Goal: Task Accomplishment & Management: Manage account settings

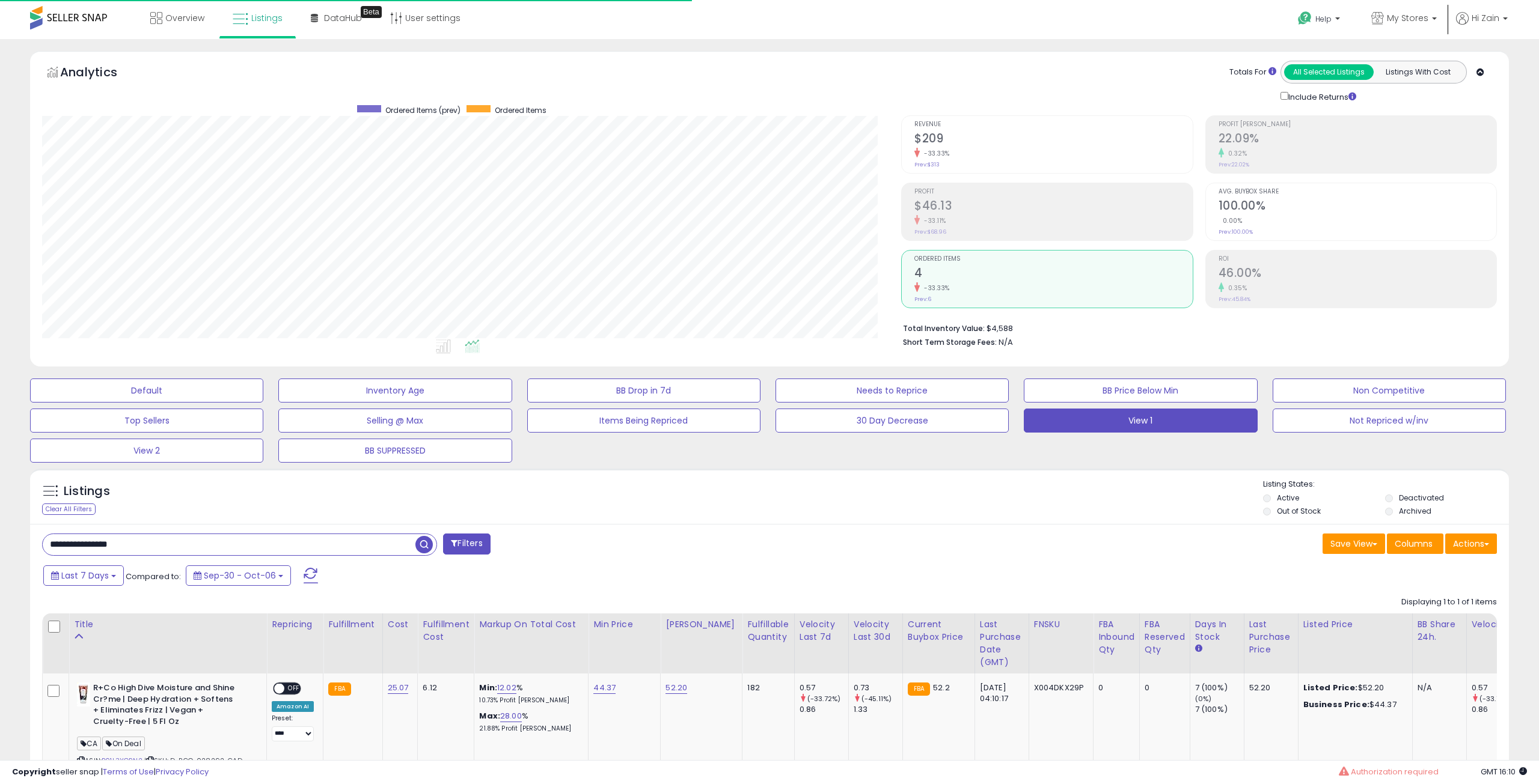
select select "**"
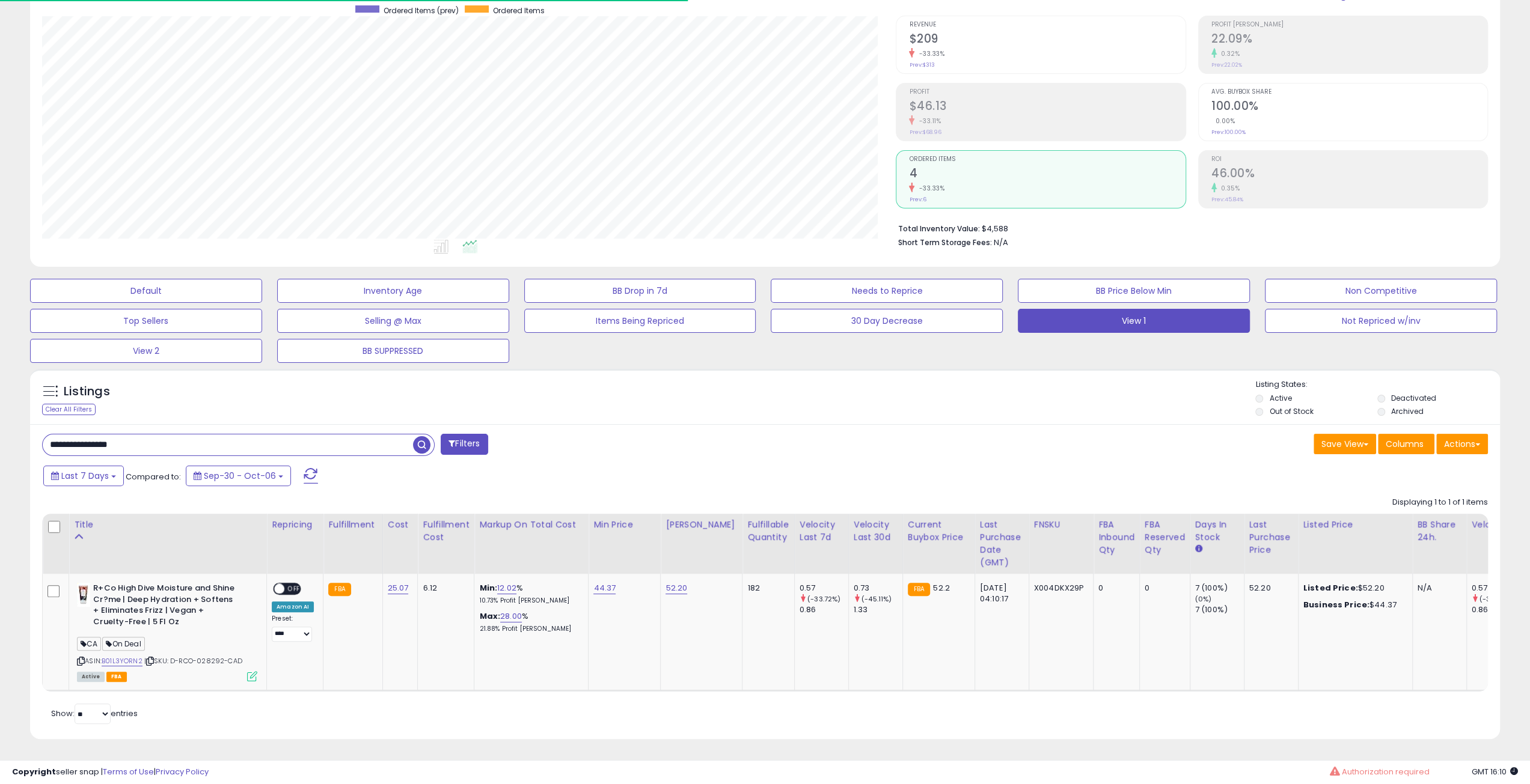
scroll to position [247, 854]
click at [303, 440] on input "**********" at bounding box center [228, 444] width 370 height 21
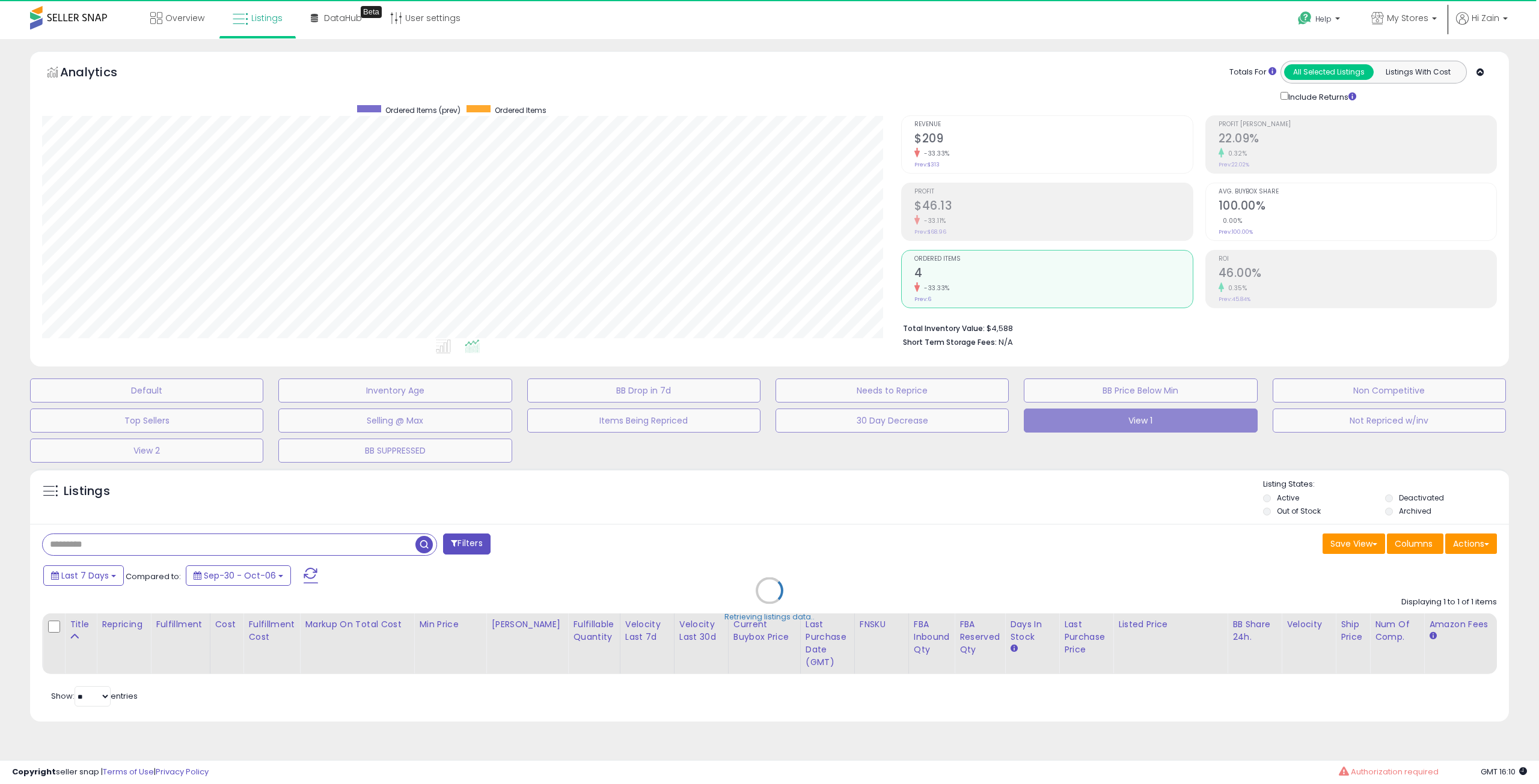
select select "*"
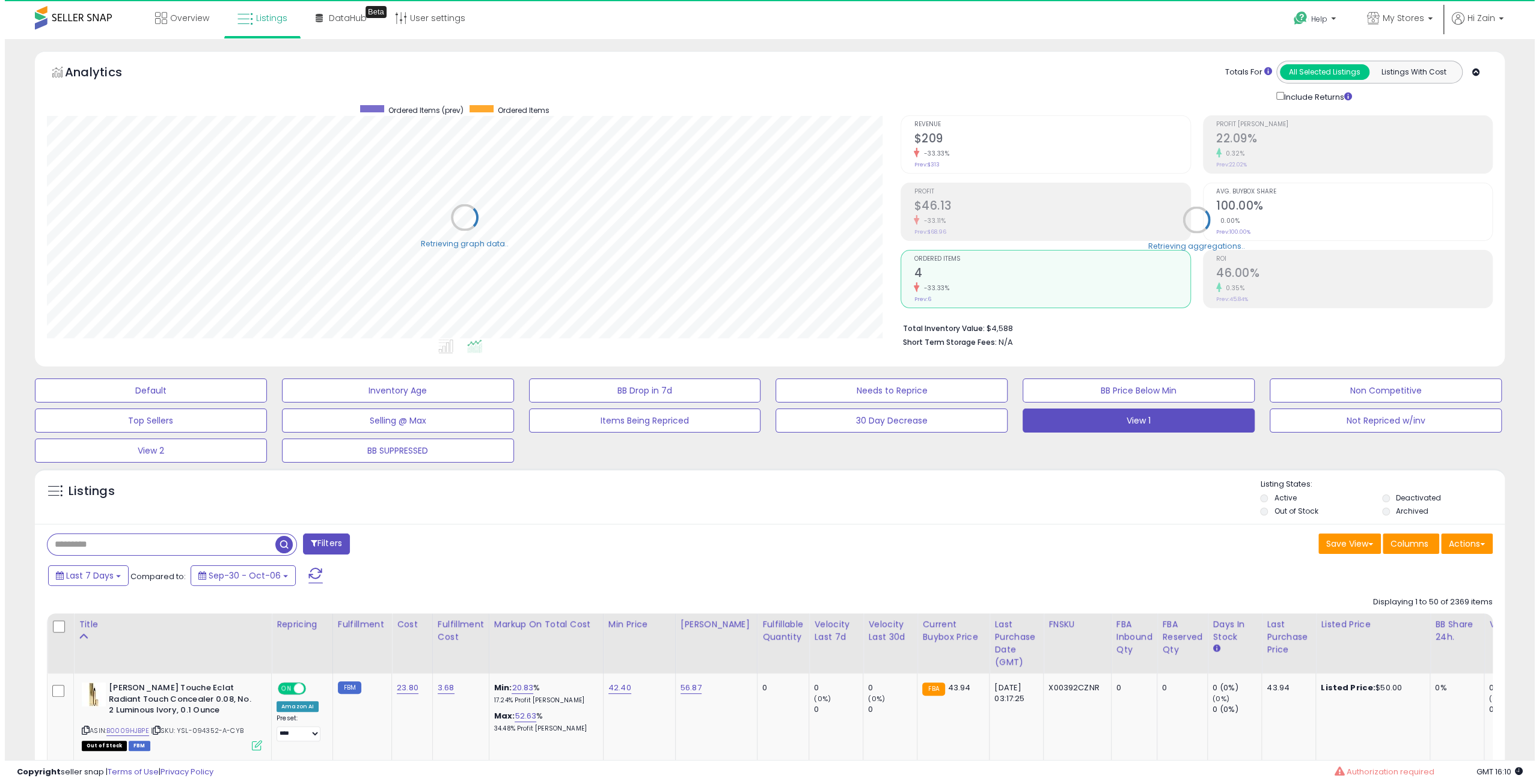
scroll to position [300, 0]
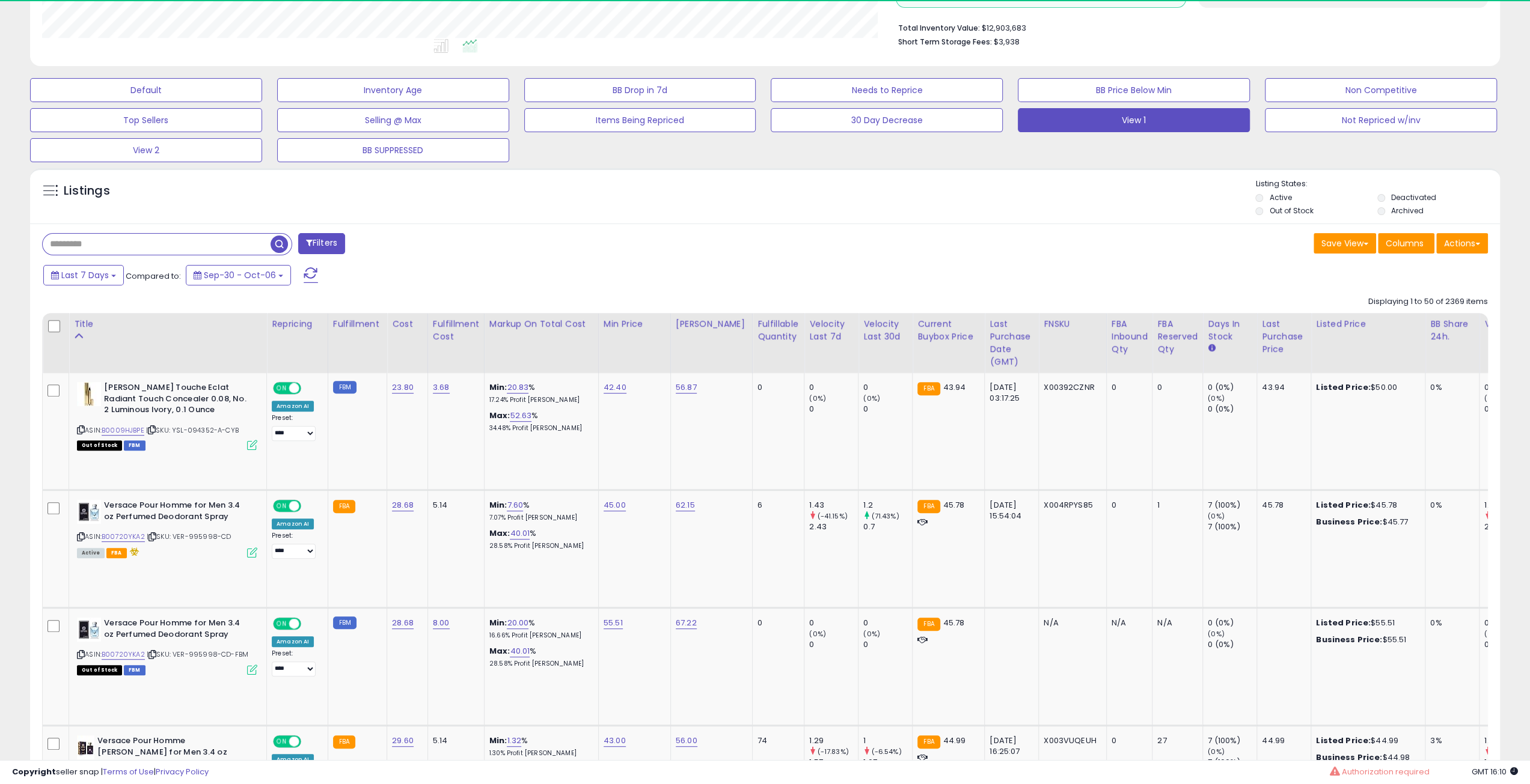
click at [314, 240] on button "Filters" at bounding box center [321, 243] width 47 height 21
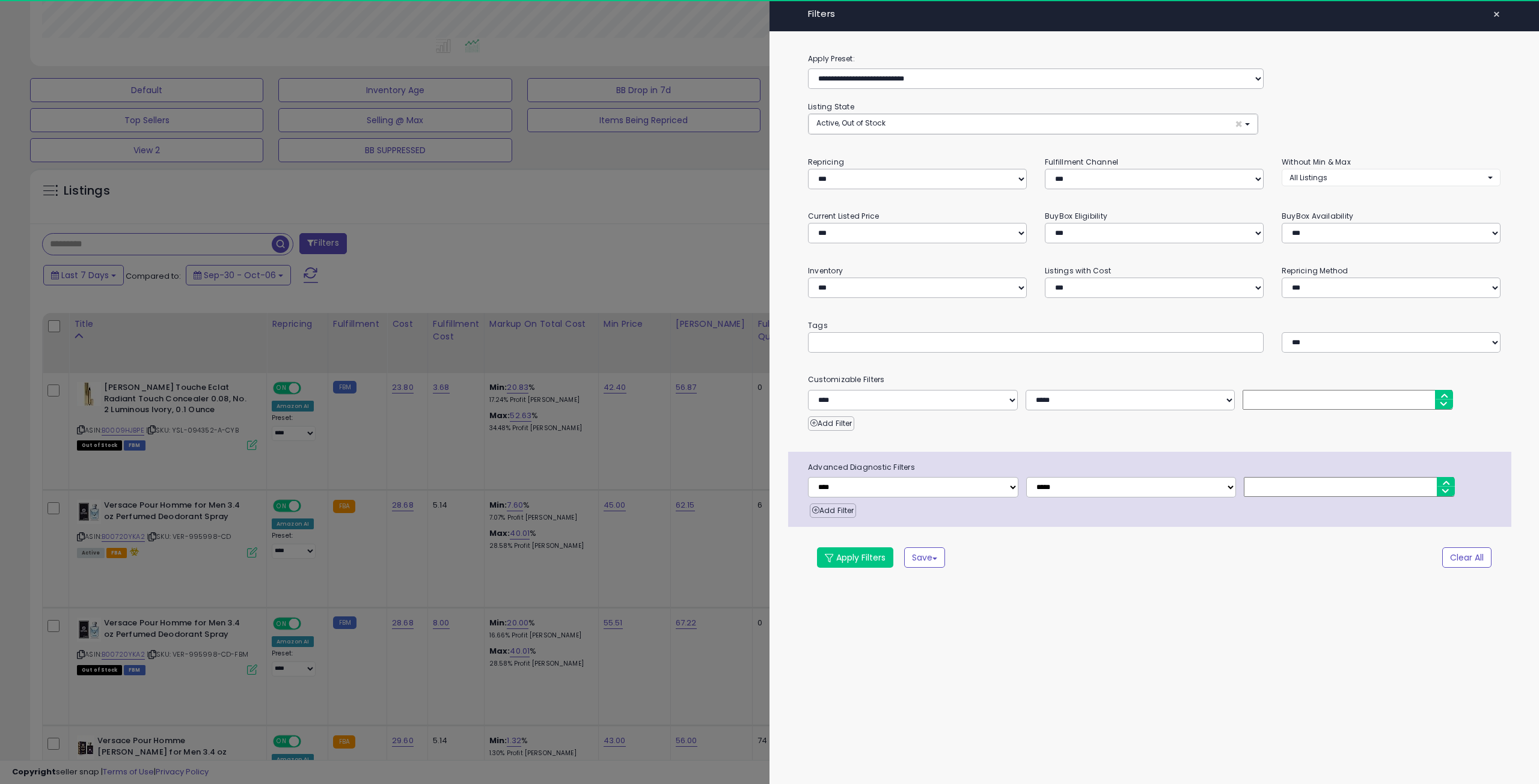
scroll to position [247, 859]
click at [883, 344] on input "text" at bounding box center [906, 341] width 181 height 12
type input "*******"
click at [829, 545] on div "**********" at bounding box center [1154, 320] width 770 height 537
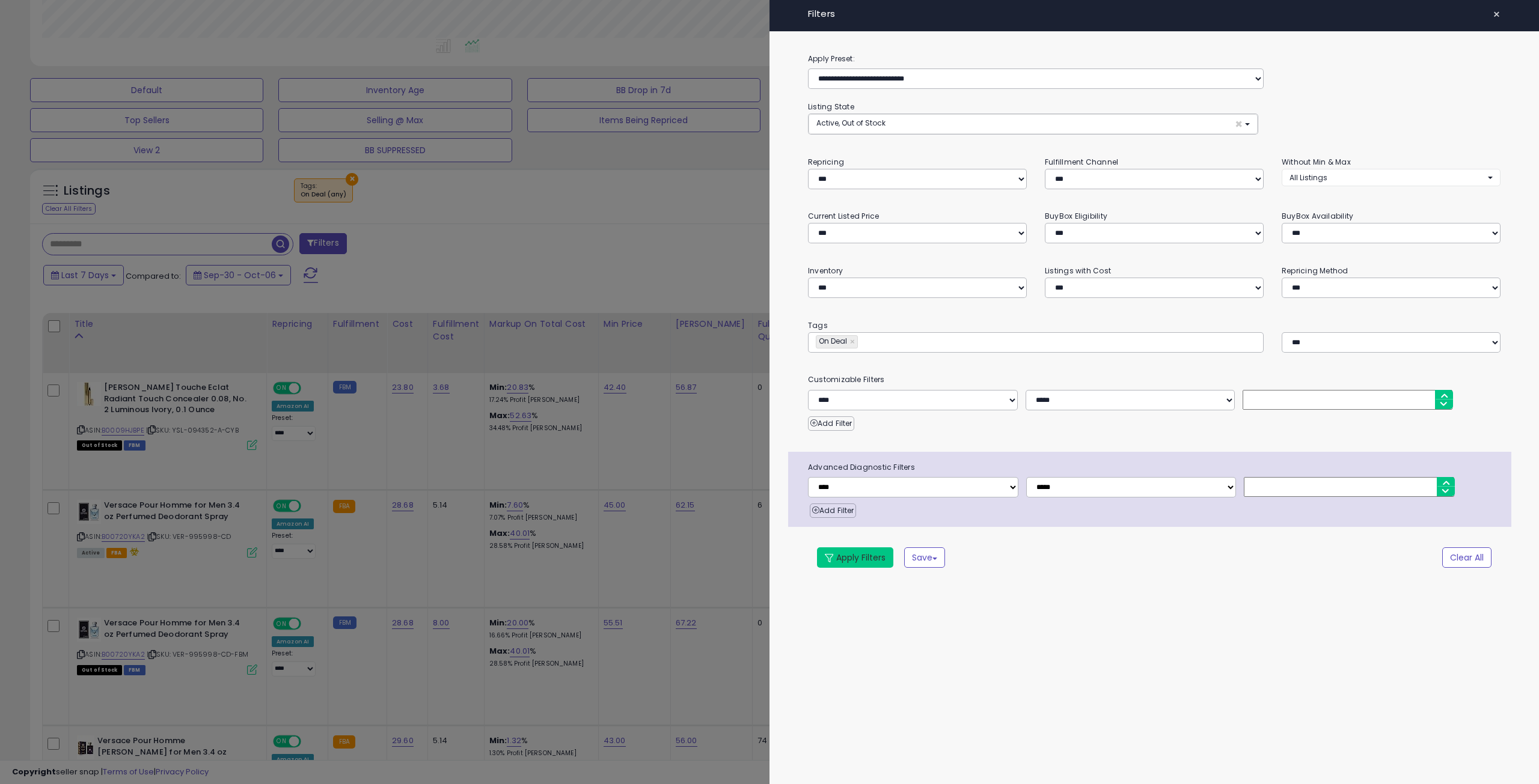
click at [839, 551] on button "Apply Filters" at bounding box center [855, 558] width 76 height 20
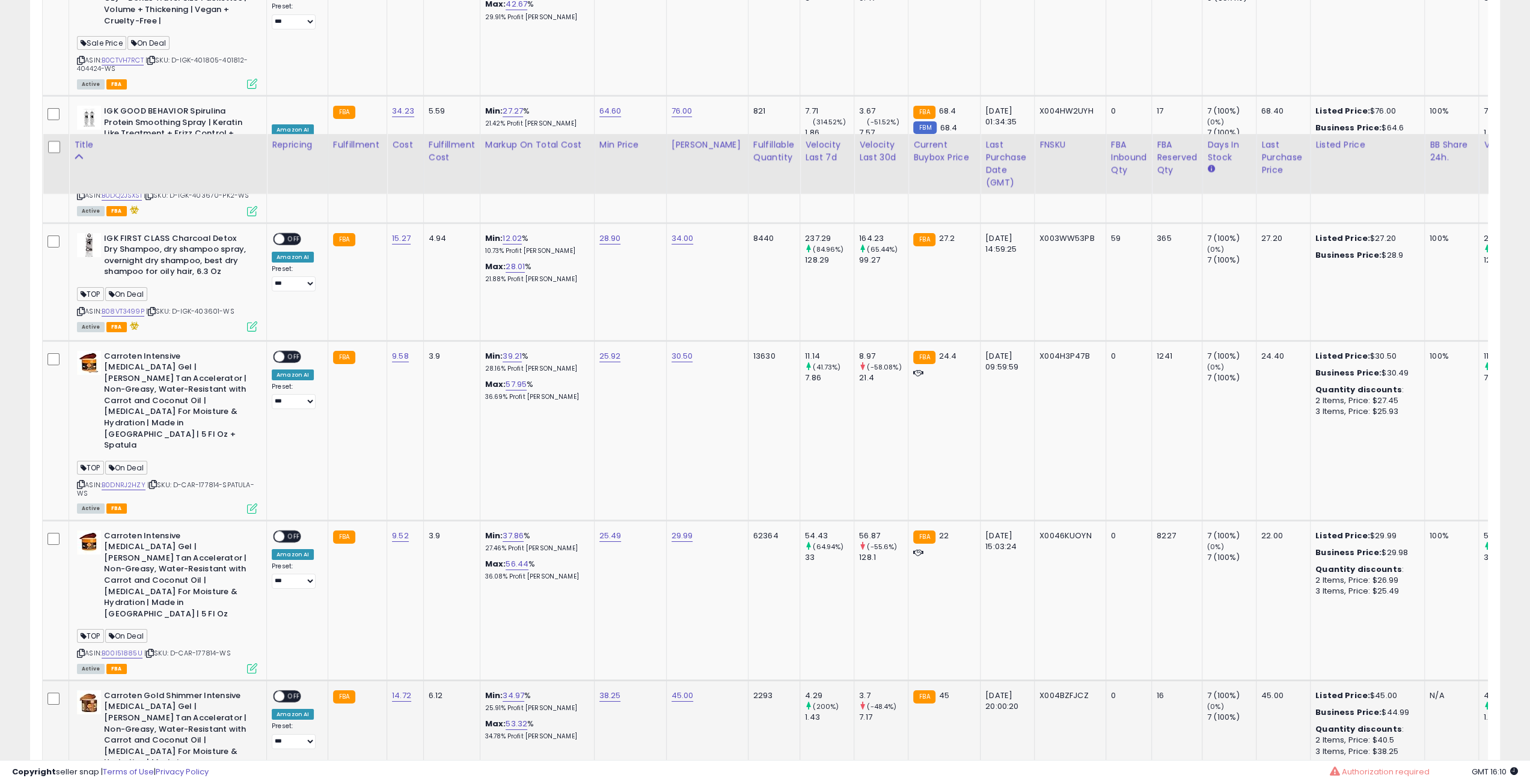
scroll to position [4449, 0]
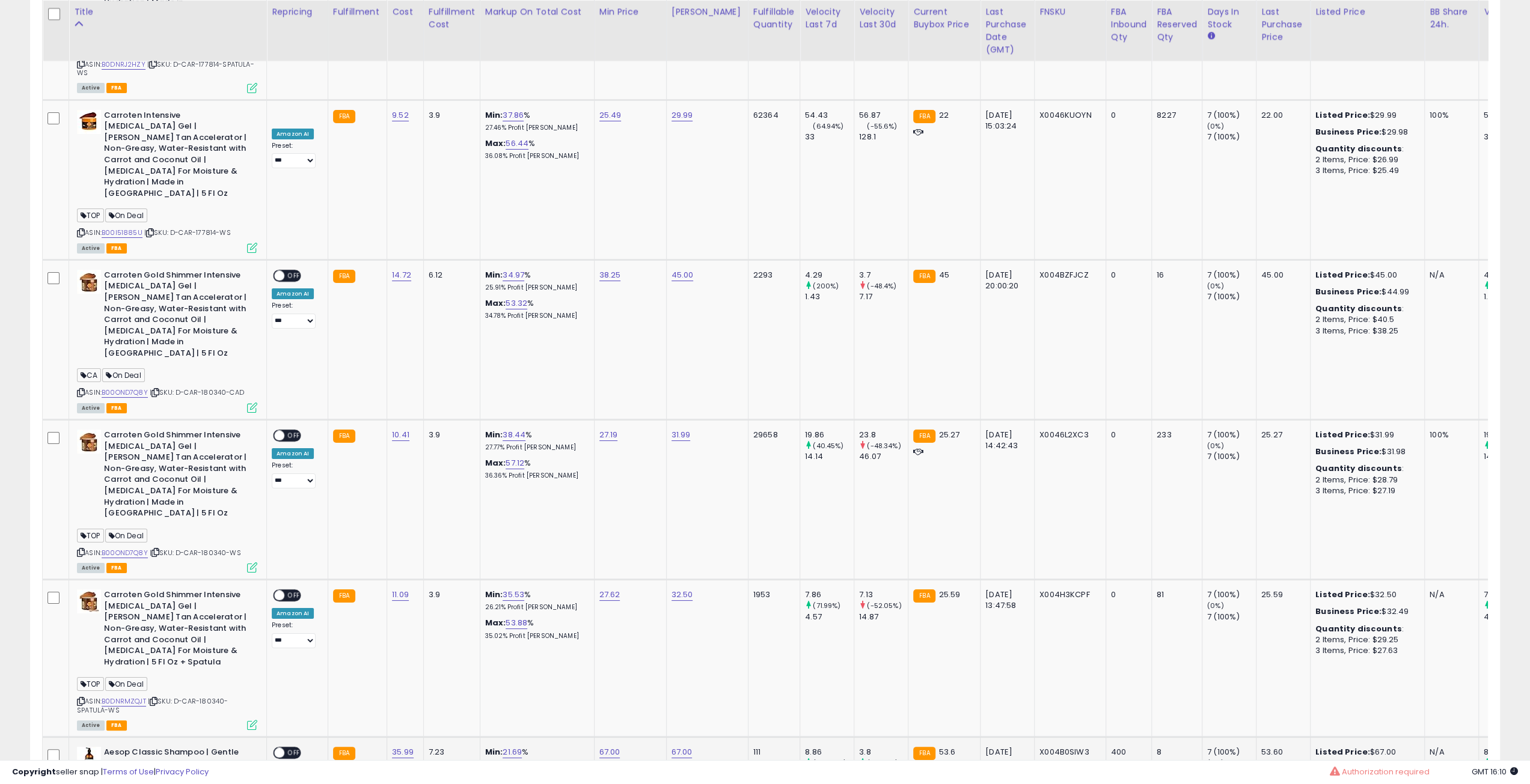
click at [158, 698] on icon at bounding box center [154, 701] width 8 height 6
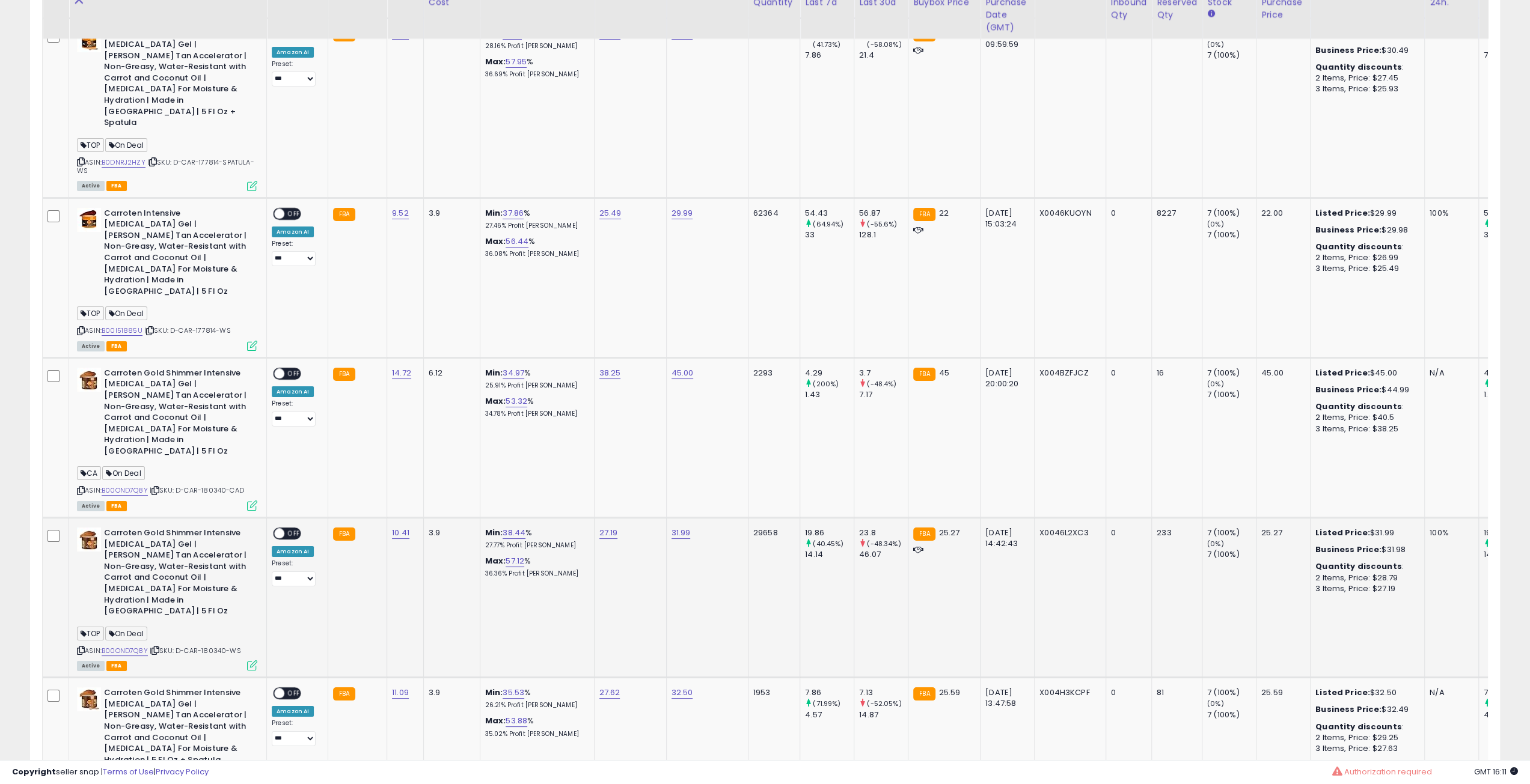
scroll to position [4330, 0]
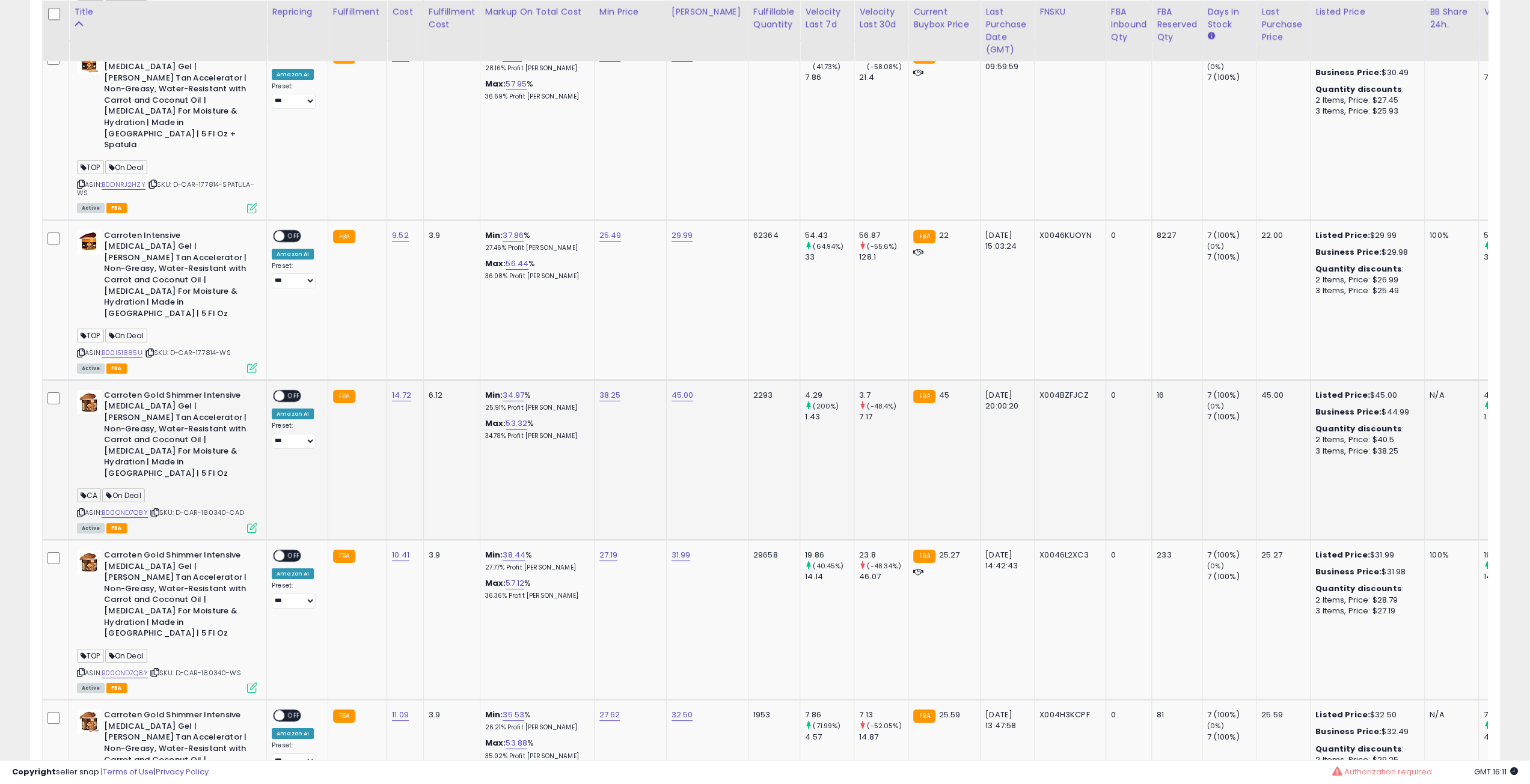
click at [159, 510] on icon at bounding box center [155, 513] width 8 height 6
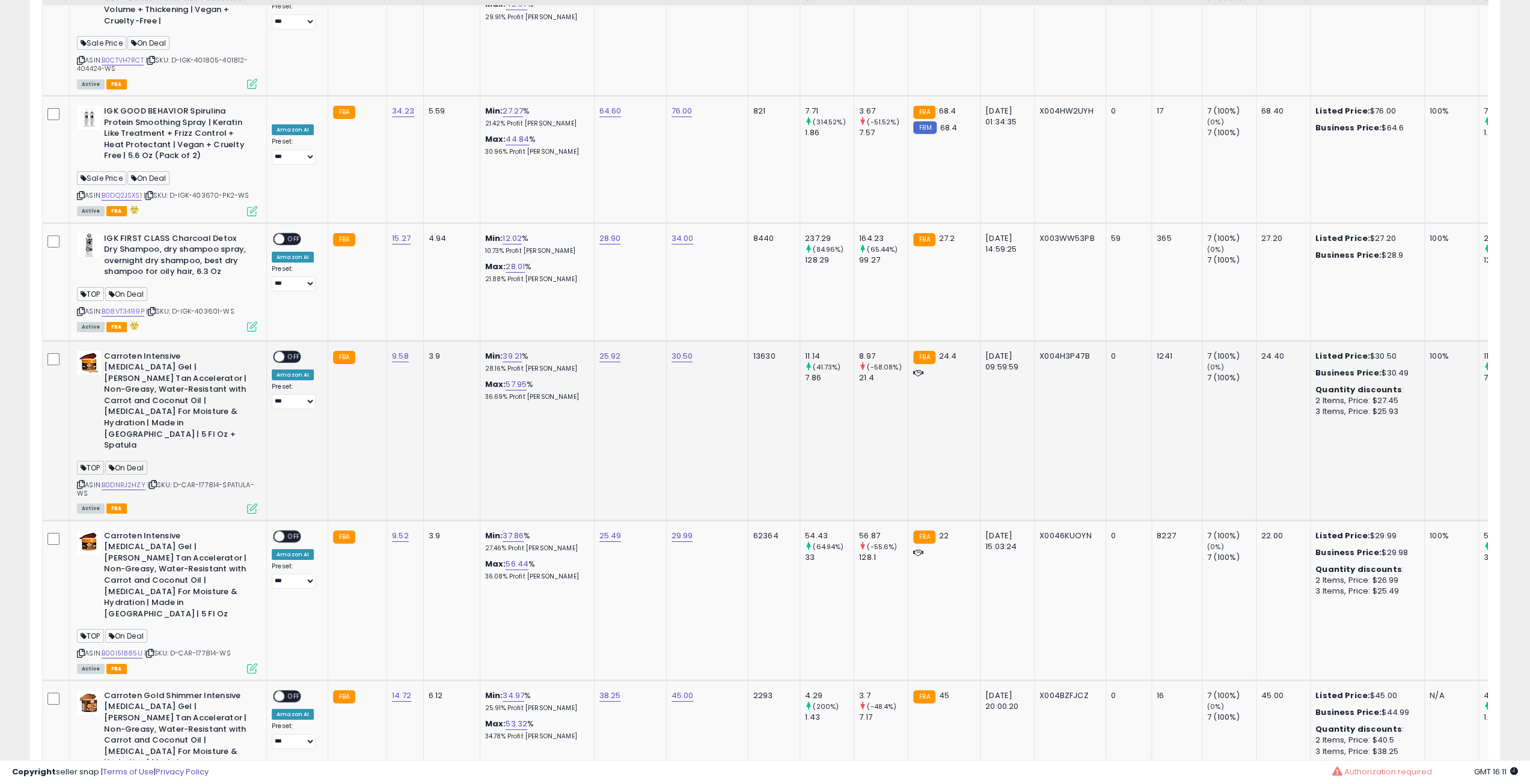
scroll to position [3909, 0]
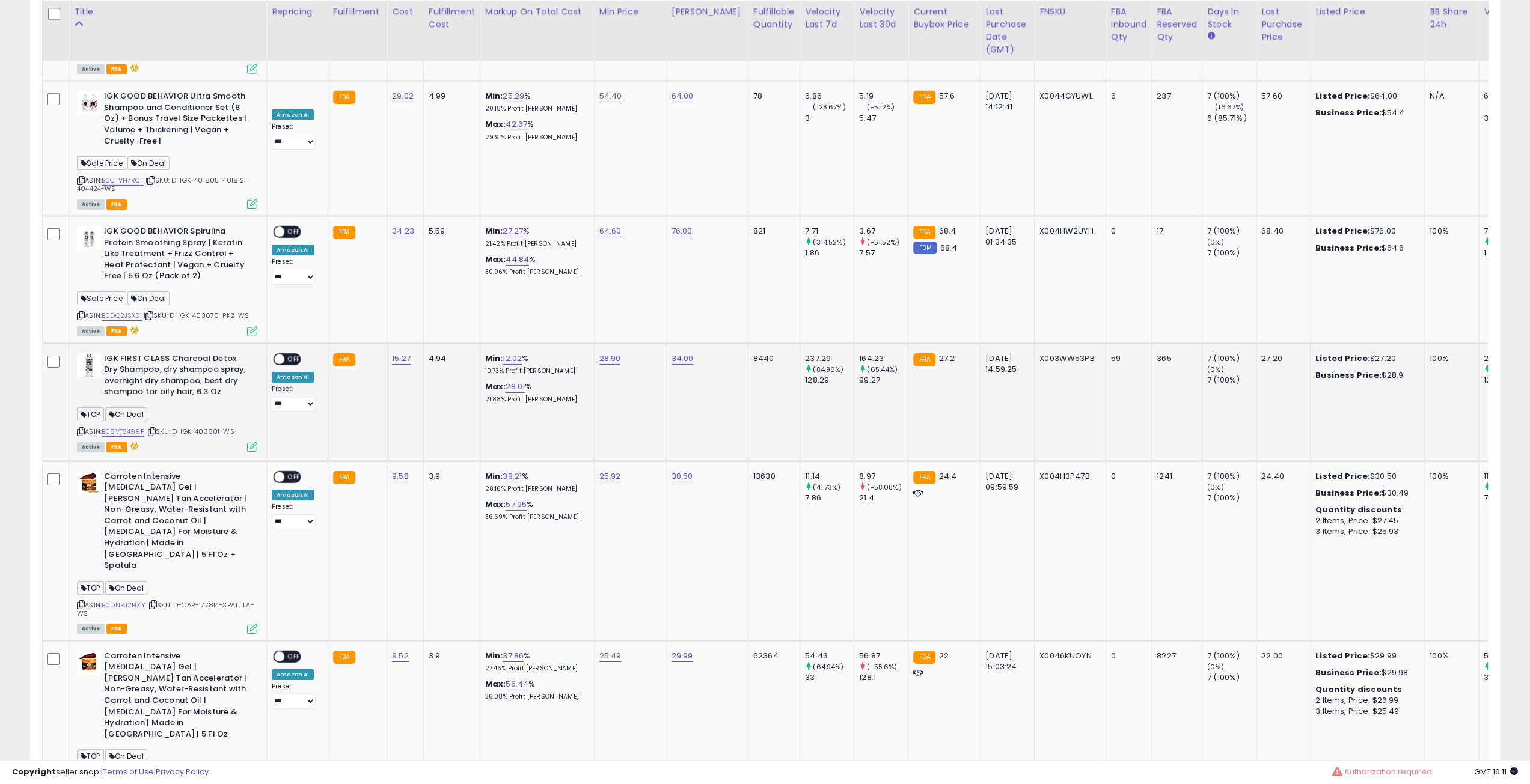
click at [154, 429] on icon at bounding box center [152, 432] width 8 height 6
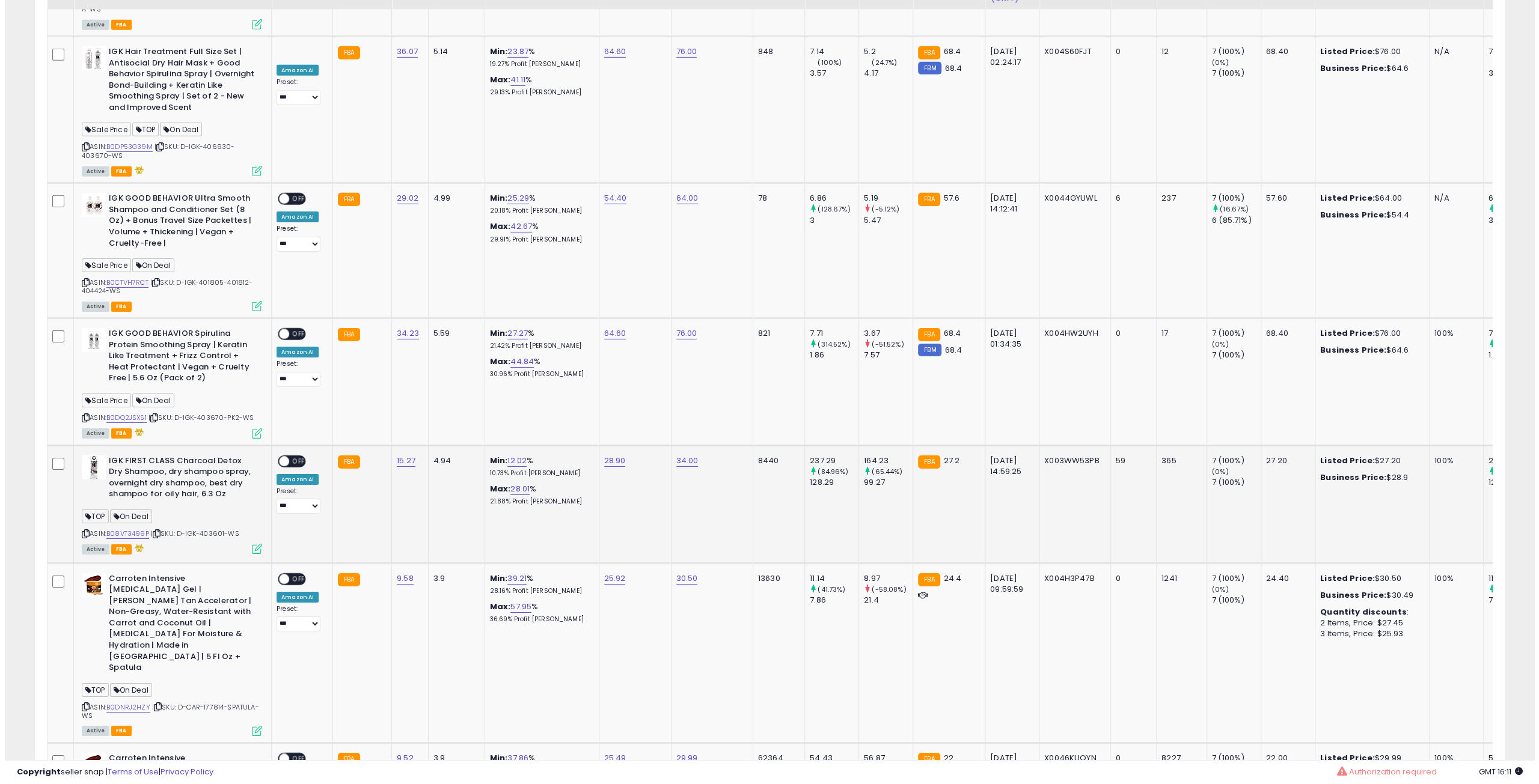
scroll to position [3729, 0]
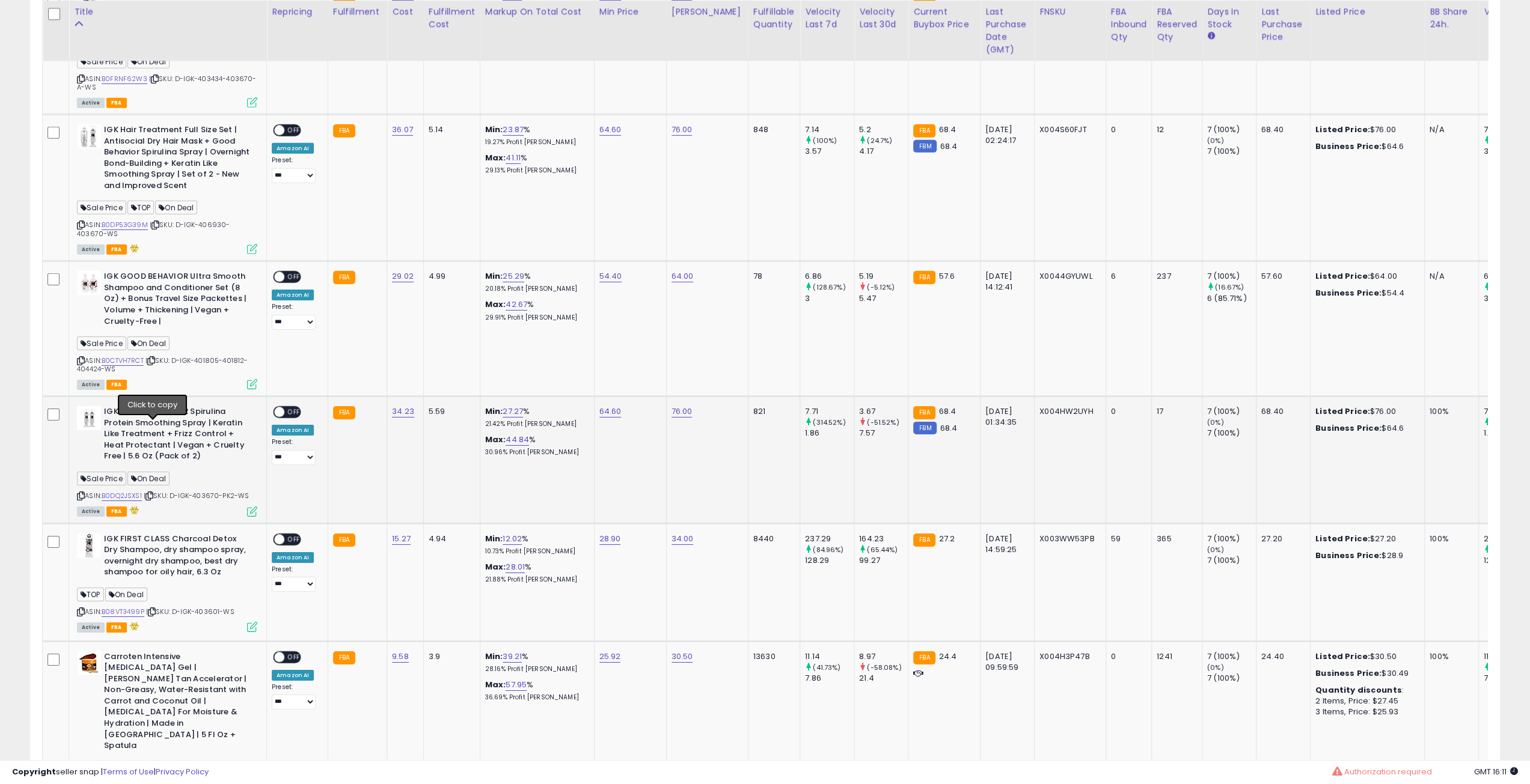
click at [153, 492] on icon at bounding box center [150, 496] width 8 height 6
click at [292, 407] on div "ON OFF" at bounding box center [287, 413] width 28 height 13
click at [292, 407] on span "OFF" at bounding box center [294, 412] width 19 height 10
click at [251, 507] on icon at bounding box center [251, 511] width 10 height 10
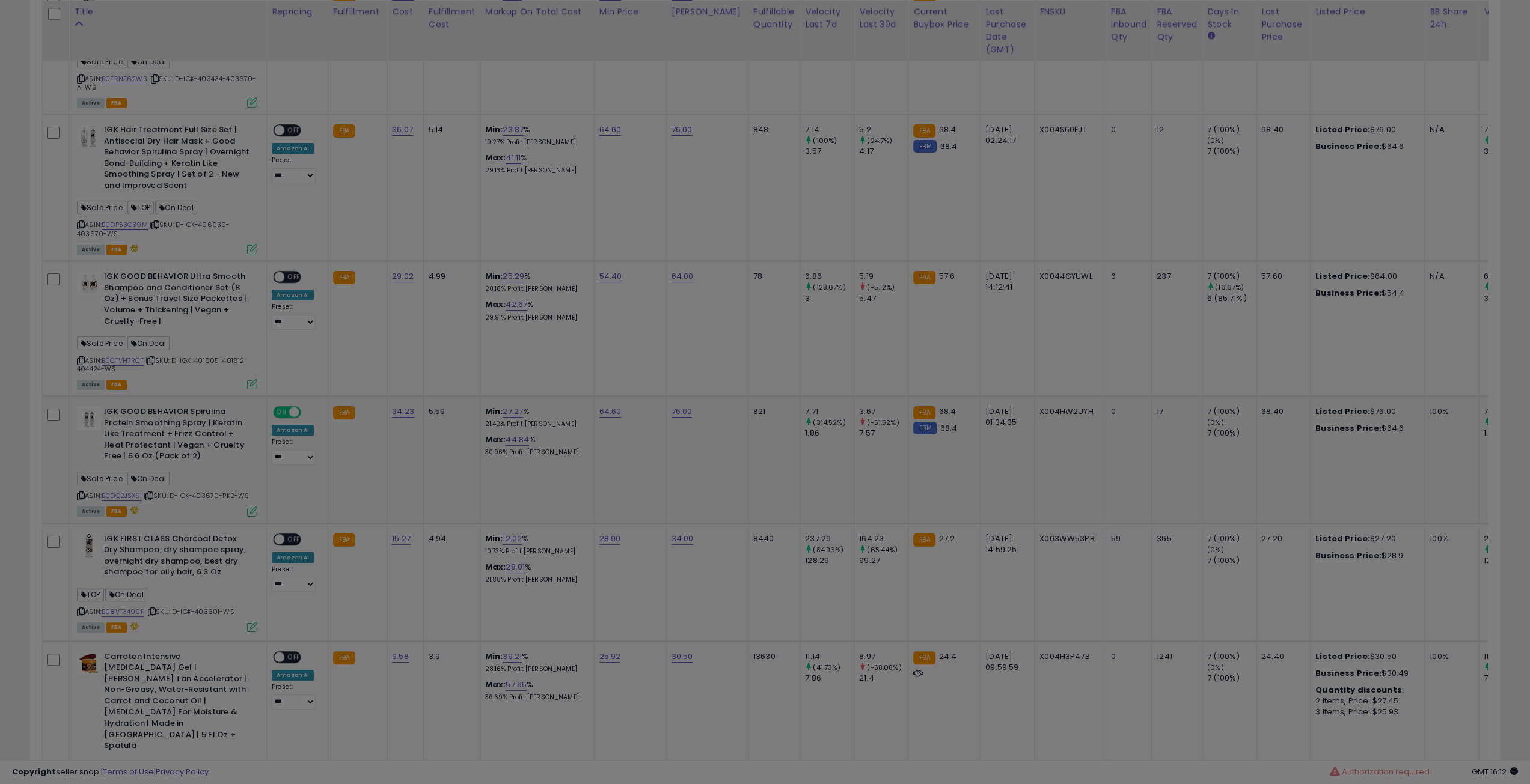
scroll to position [247, 859]
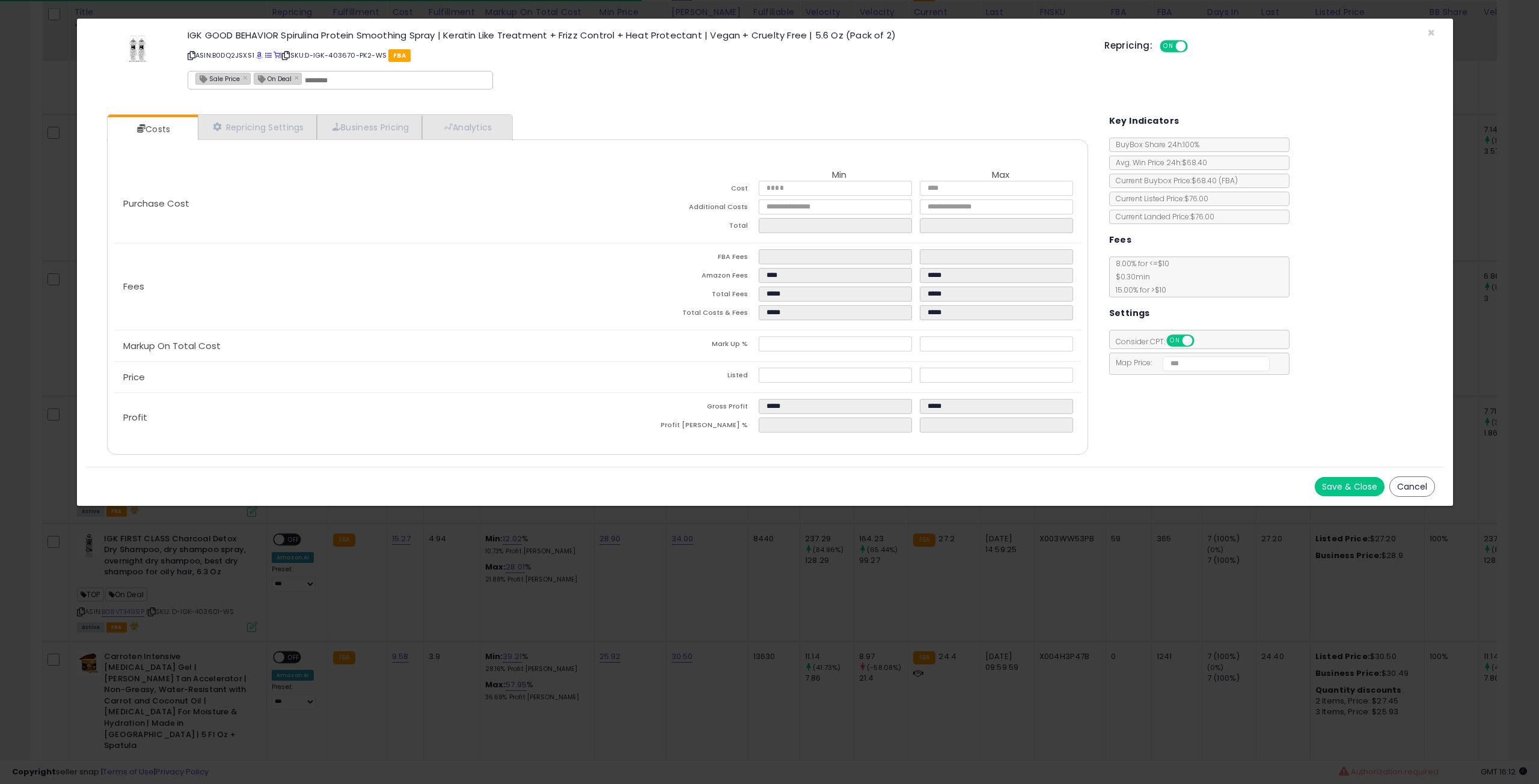
click at [290, 81] on div "On Deal ×" at bounding box center [278, 78] width 49 height 12
type input "*******"
click at [295, 81] on link "×" at bounding box center [298, 78] width 7 height 11
type input "**********"
click at [1339, 484] on button "Save & Close" at bounding box center [1350, 487] width 69 height 19
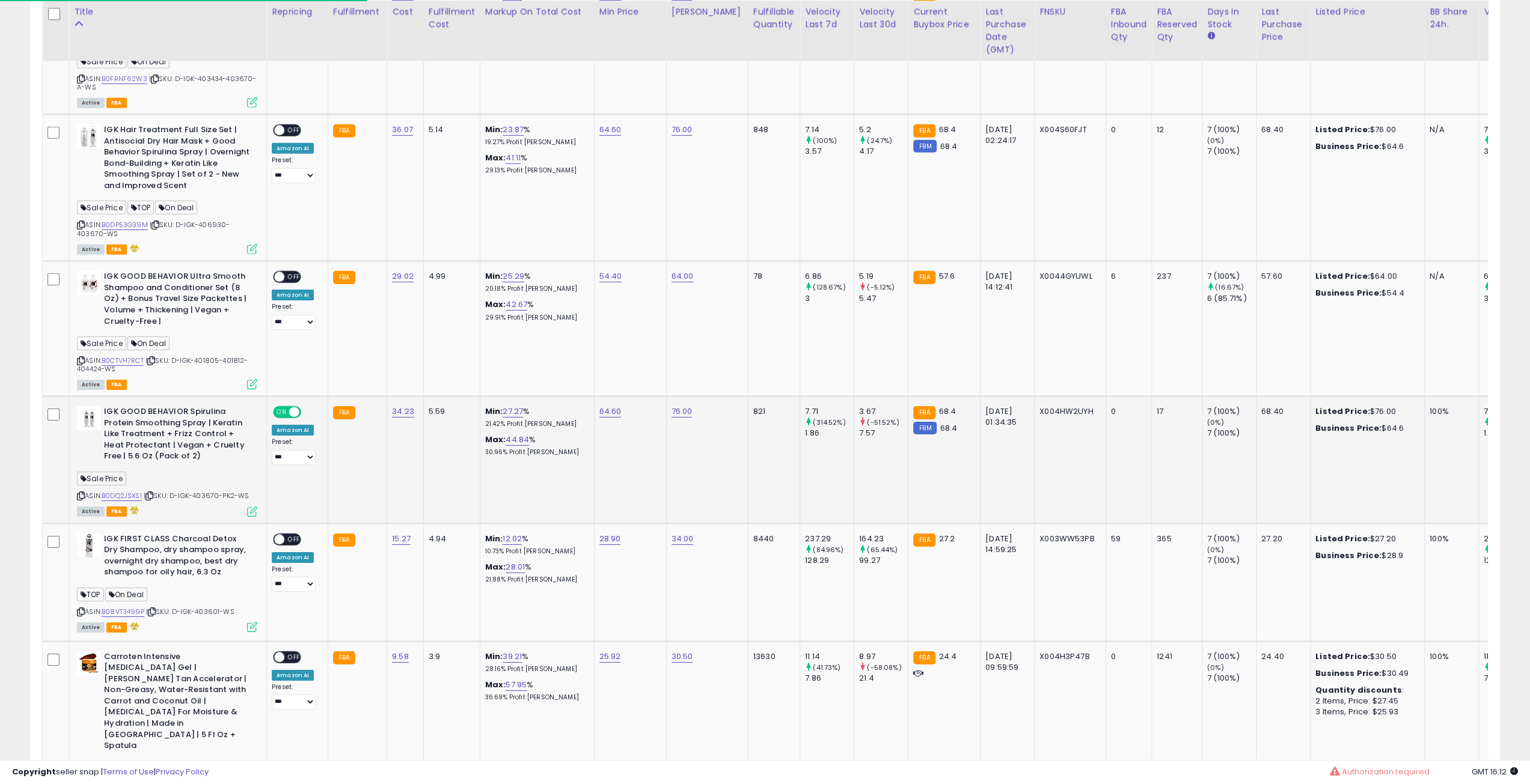
scroll to position [600657, 600288]
click at [151, 492] on icon at bounding box center [150, 496] width 8 height 6
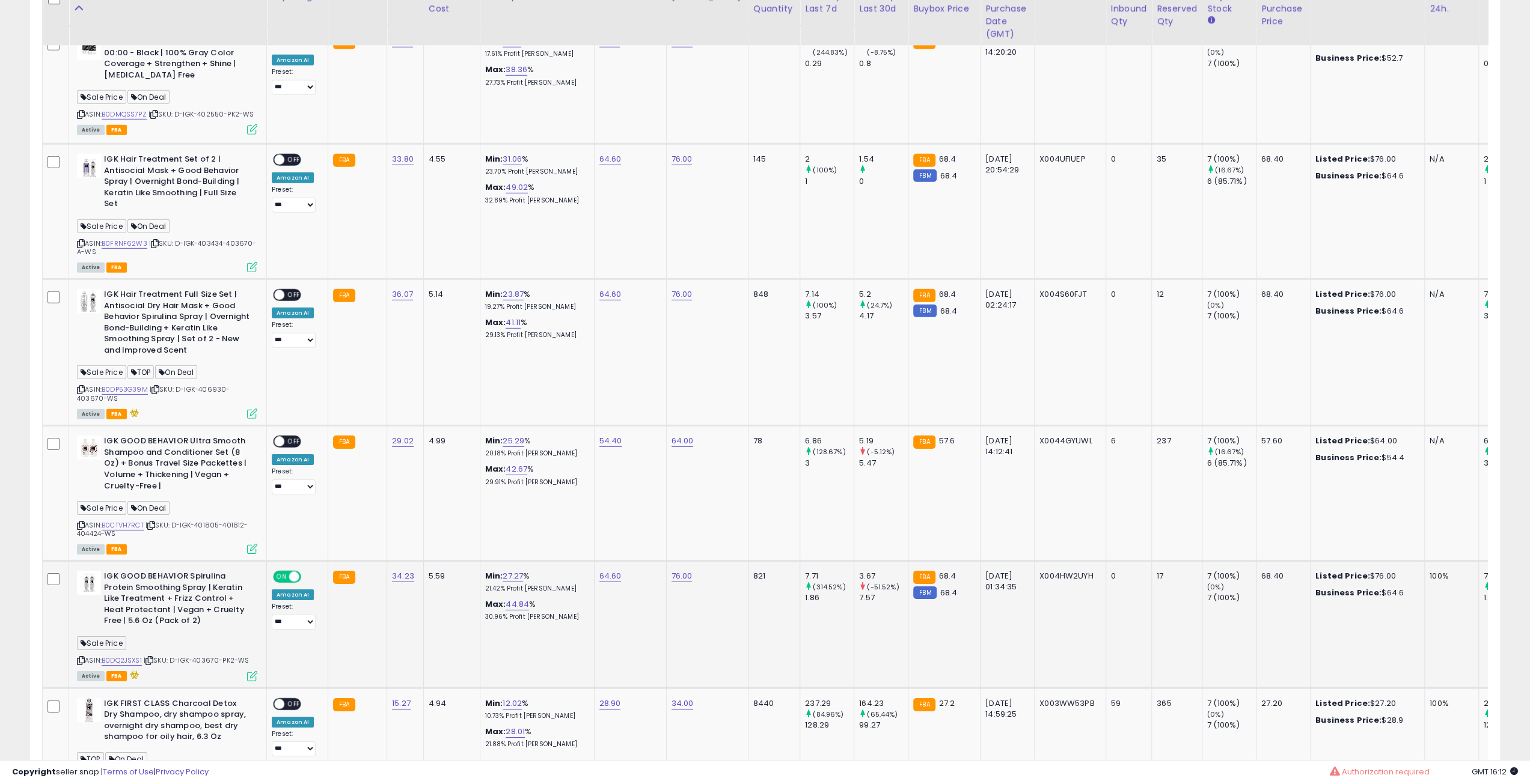
scroll to position [3548, 0]
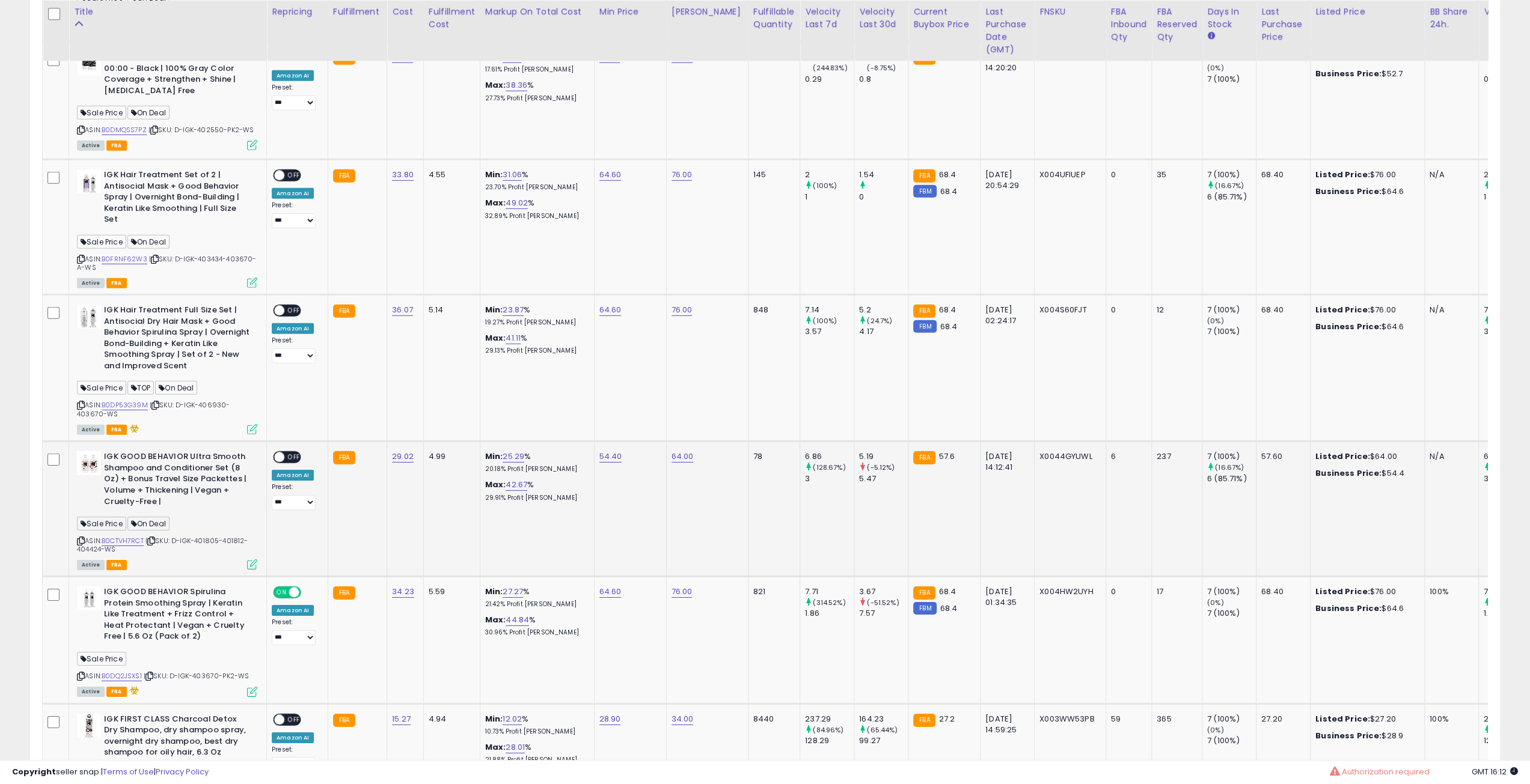
click at [151, 536] on span "| SKU: D-IGK-401805-401812-404424-WS" at bounding box center [162, 544] width 171 height 18
click at [155, 538] on icon at bounding box center [151, 541] width 8 height 6
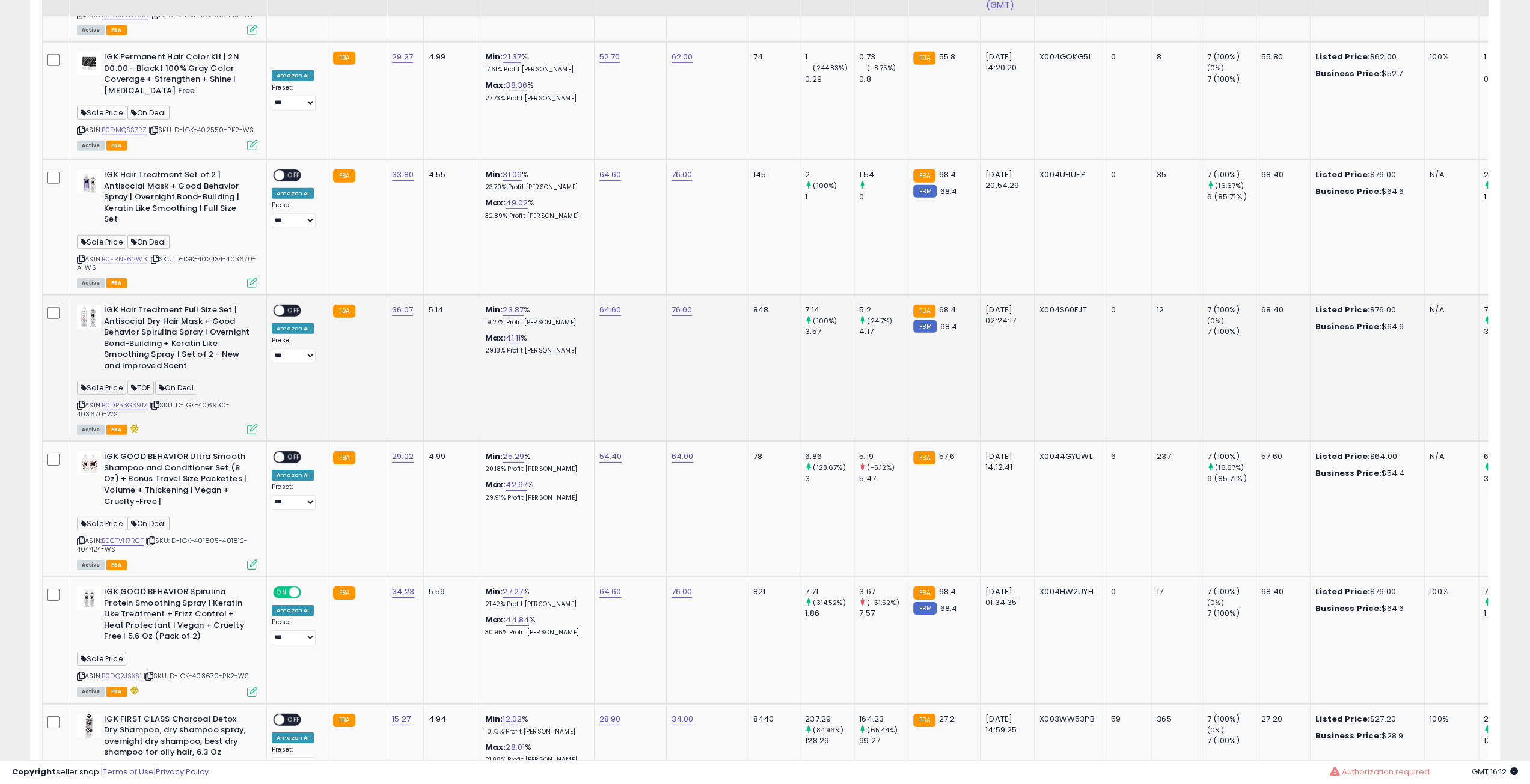
scroll to position [3428, 0]
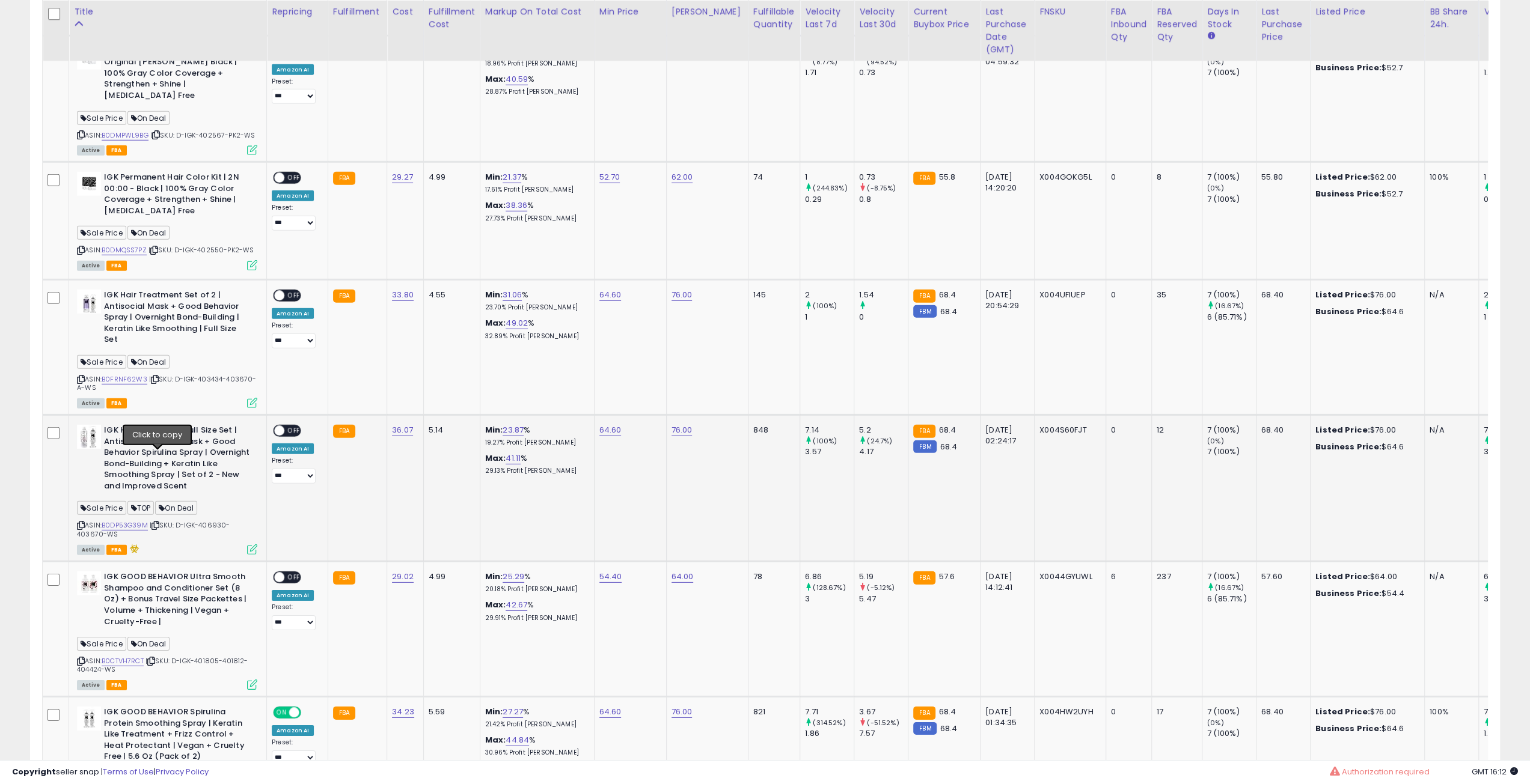
click at [158, 522] on icon at bounding box center [155, 526] width 8 height 6
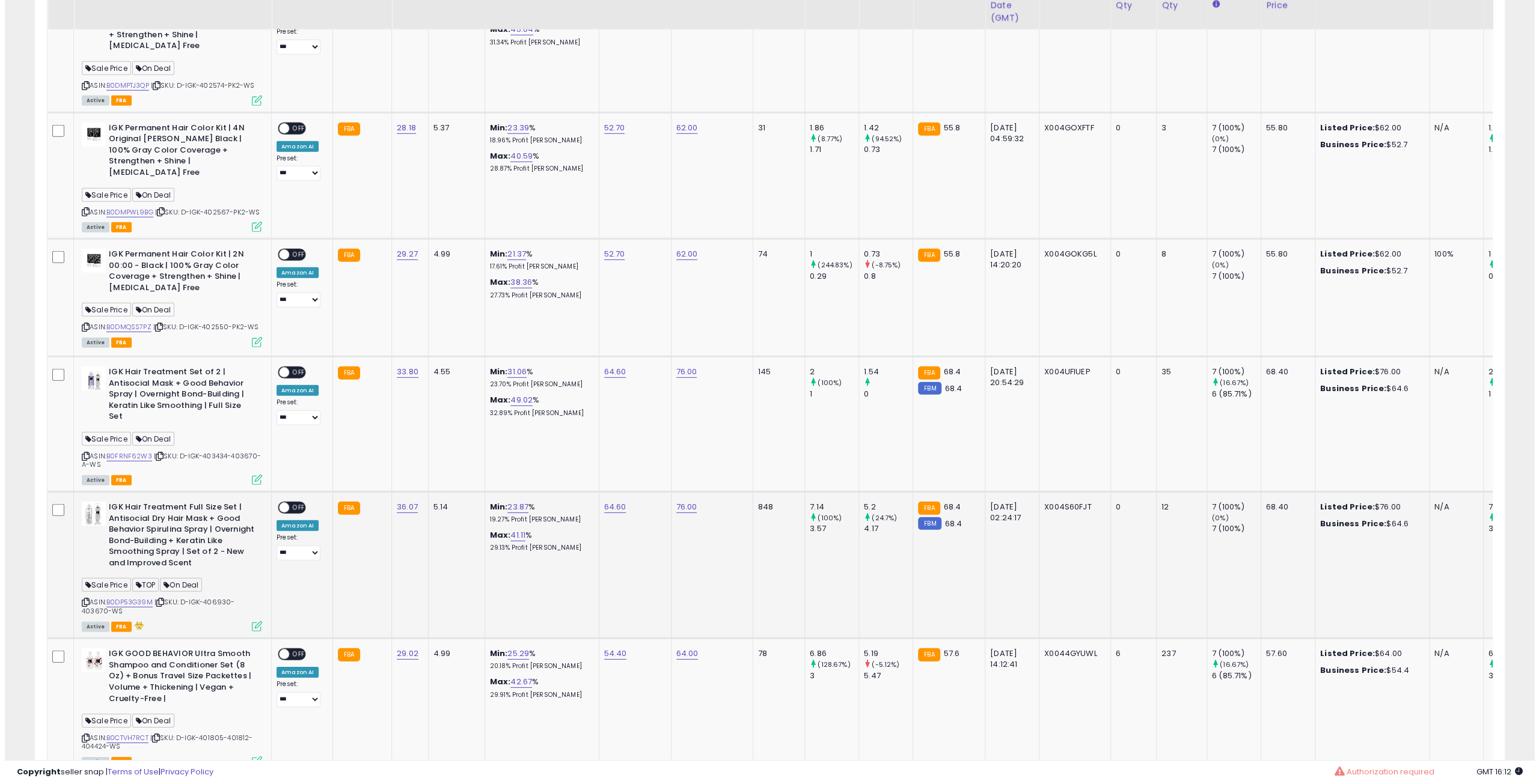
scroll to position [3308, 0]
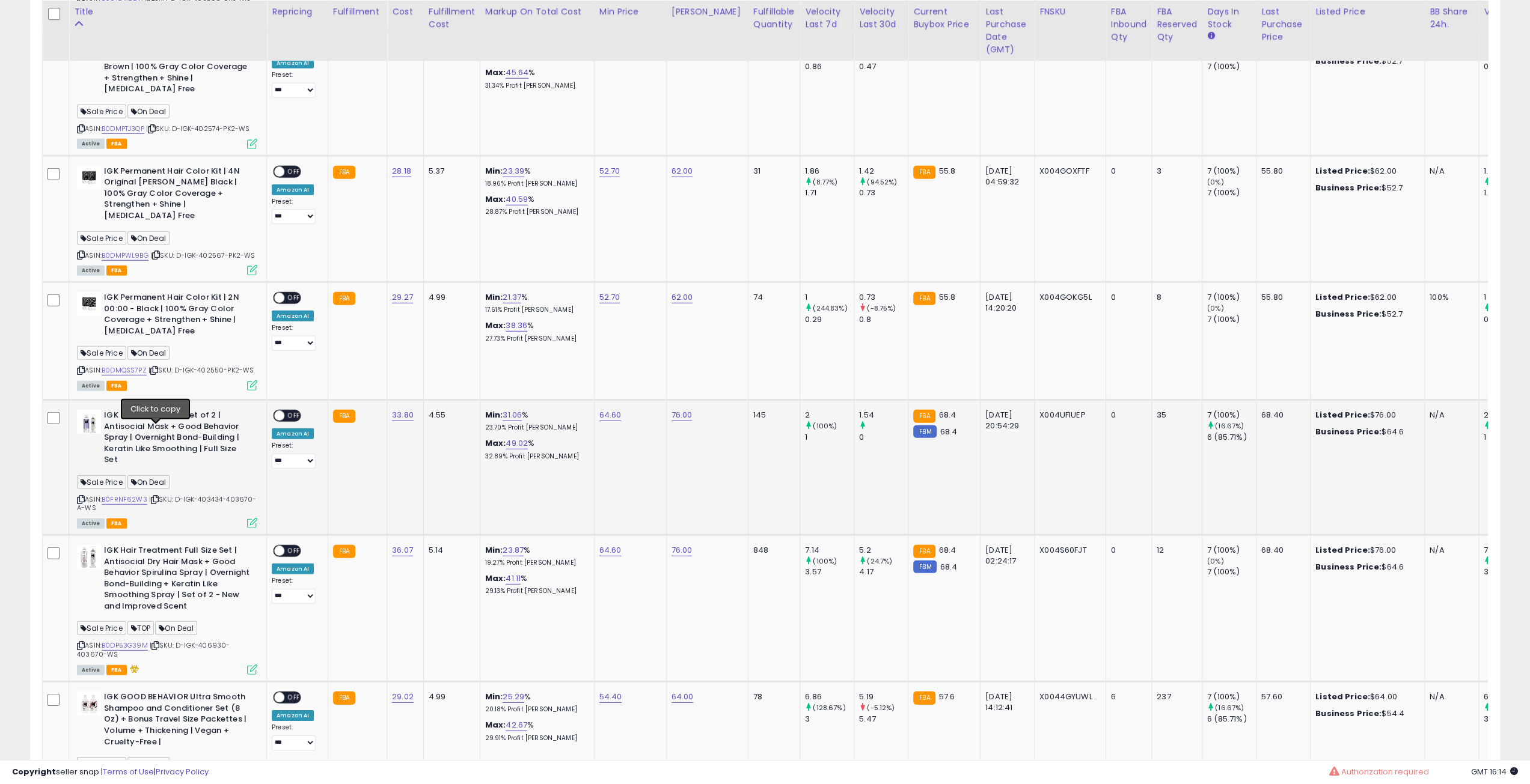
click at [154, 496] on icon at bounding box center [154, 500] width 8 height 6
click at [285, 411] on span "OFF" at bounding box center [294, 416] width 19 height 10
click at [248, 518] on icon at bounding box center [251, 522] width 10 height 10
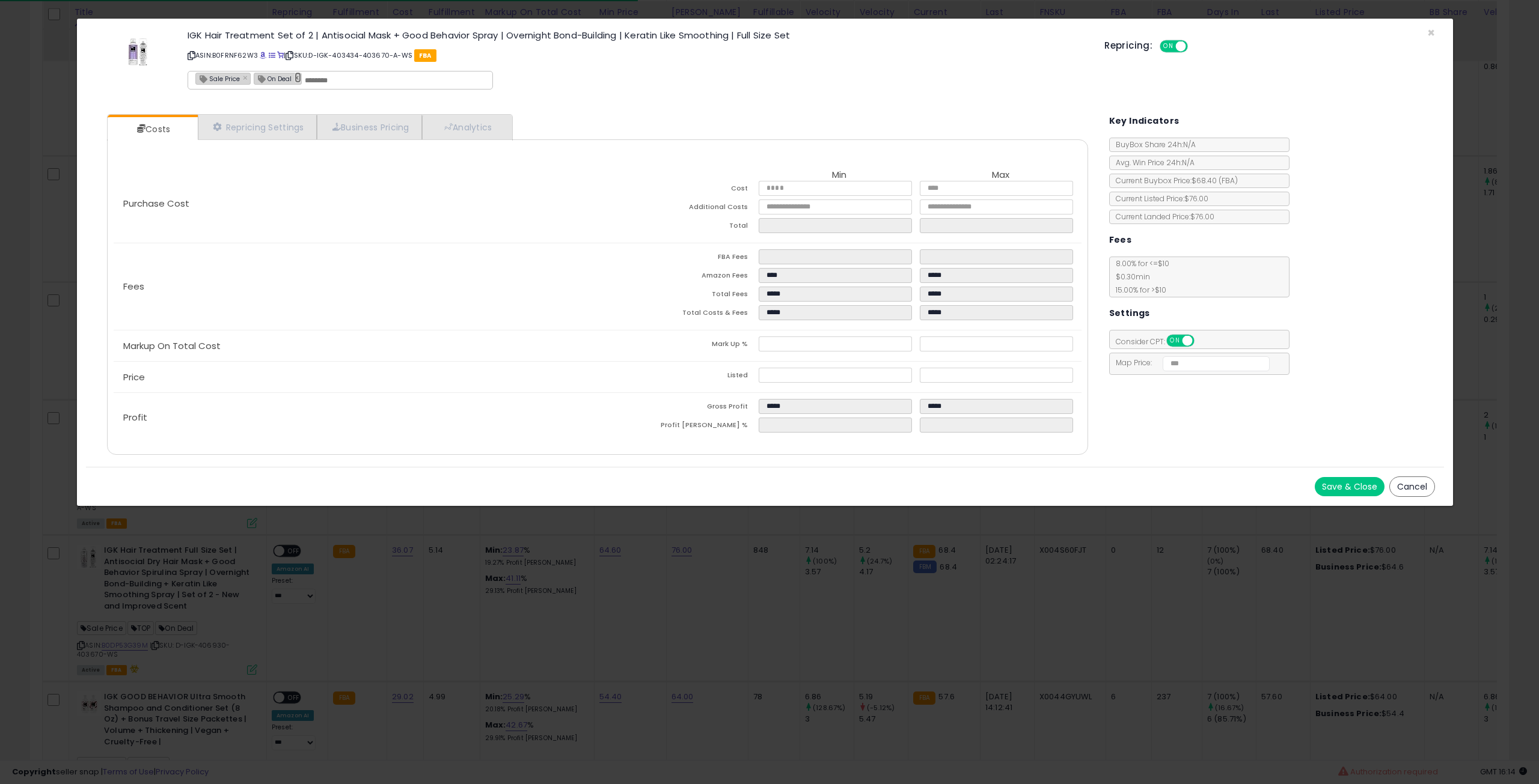
click at [295, 80] on link "×" at bounding box center [298, 78] width 7 height 11
type input "**********"
click at [1325, 481] on button "Save & Close" at bounding box center [1350, 487] width 69 height 19
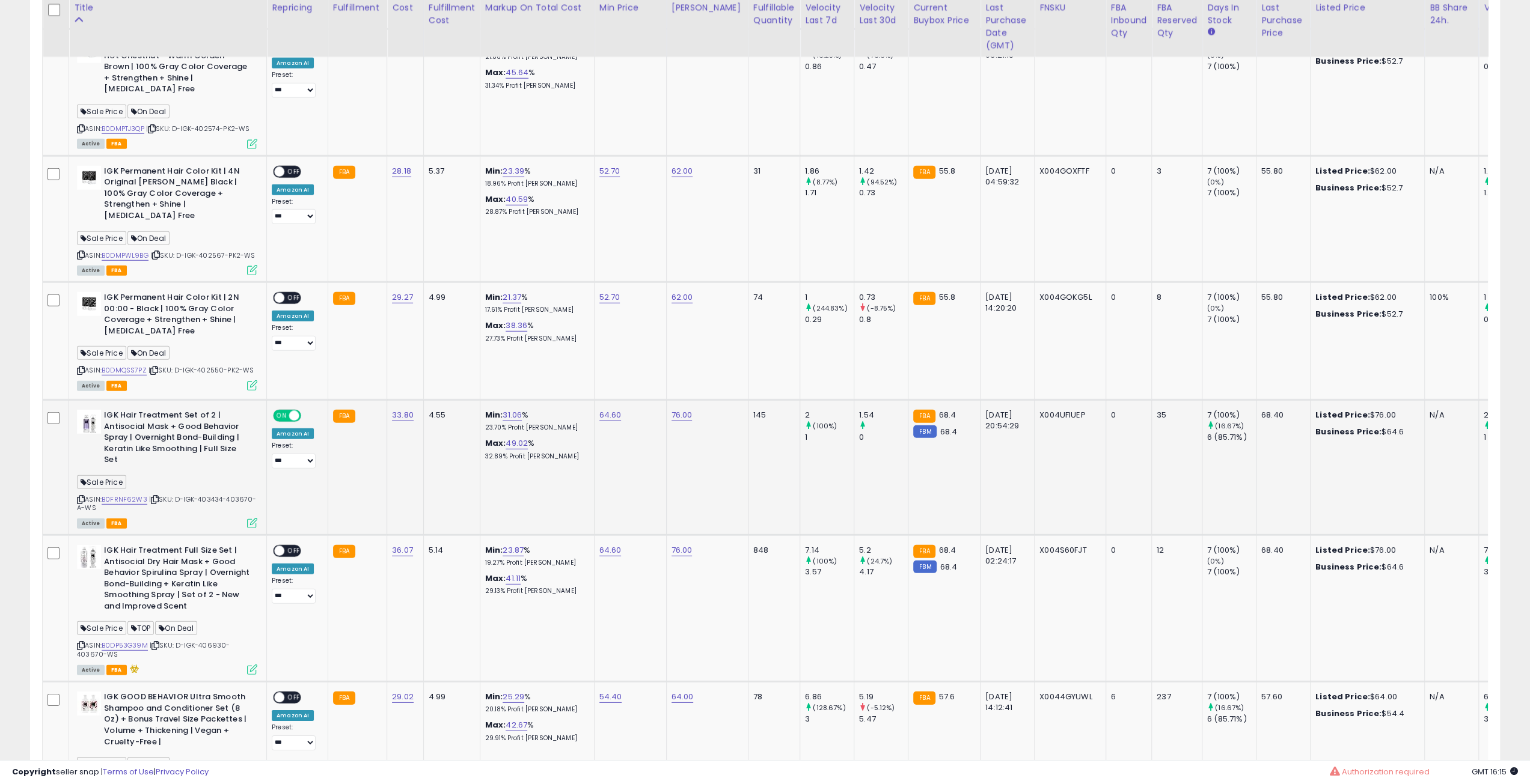
scroll to position [3127, 0]
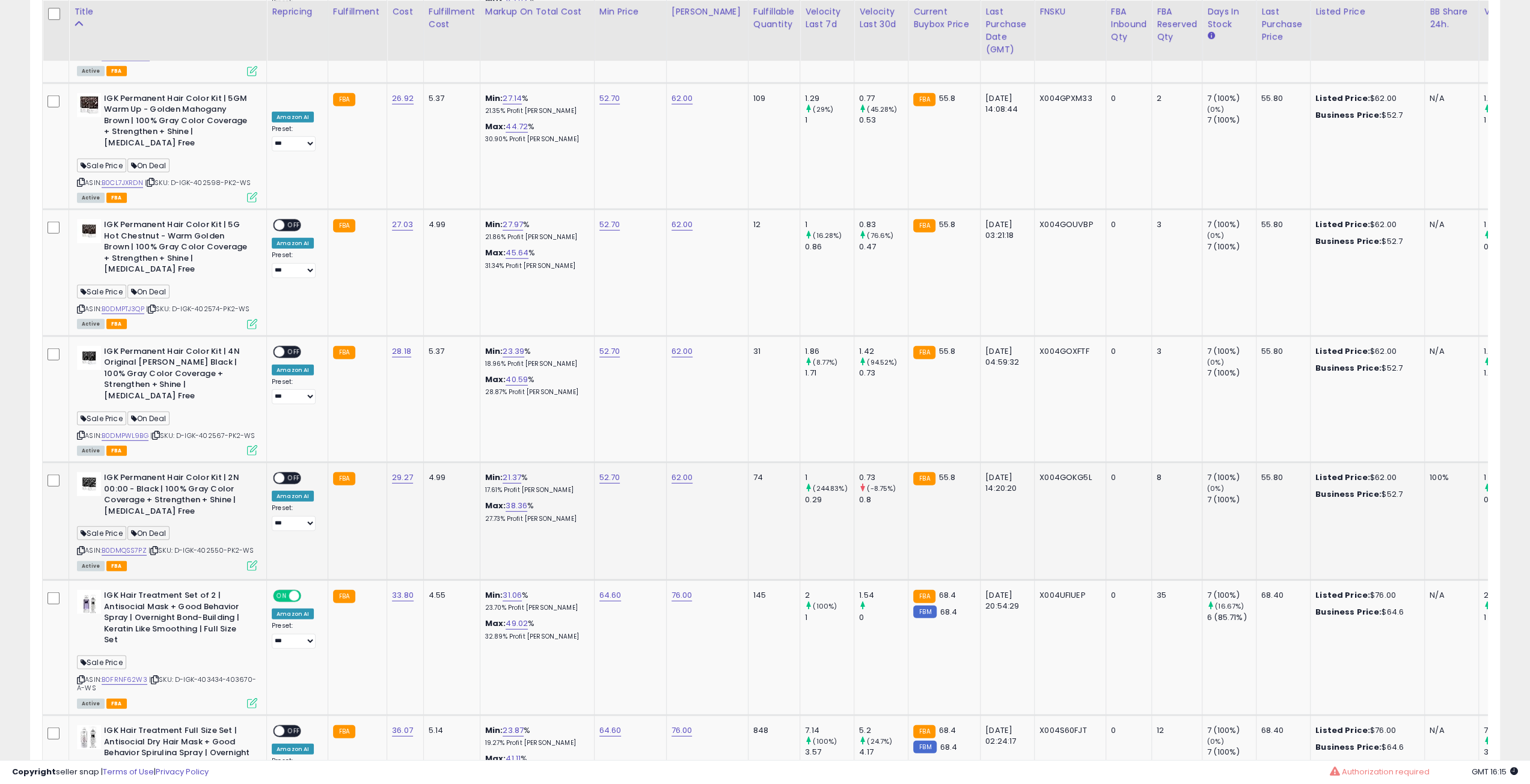
click at [158, 548] on icon at bounding box center [154, 551] width 8 height 6
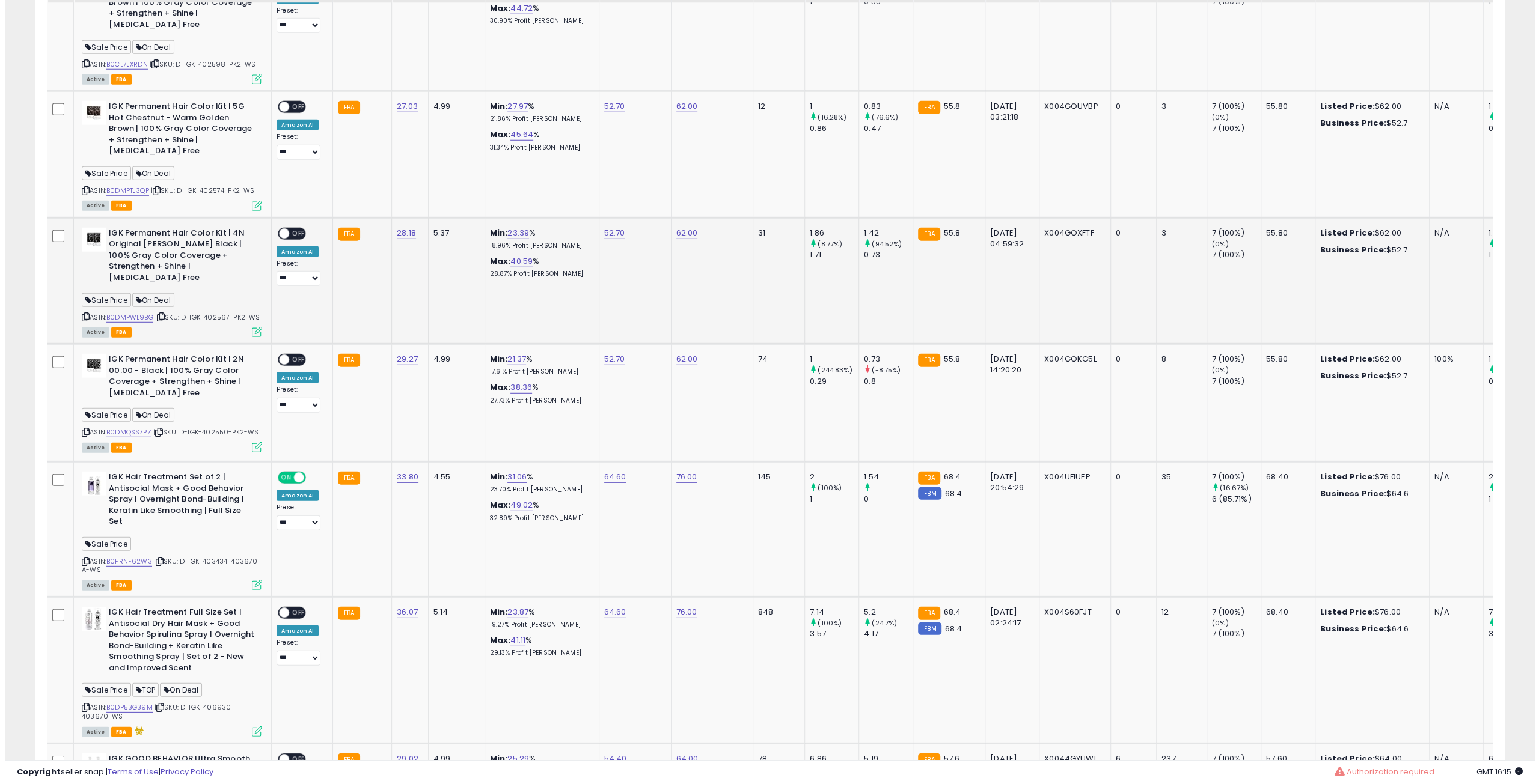
scroll to position [3188, 0]
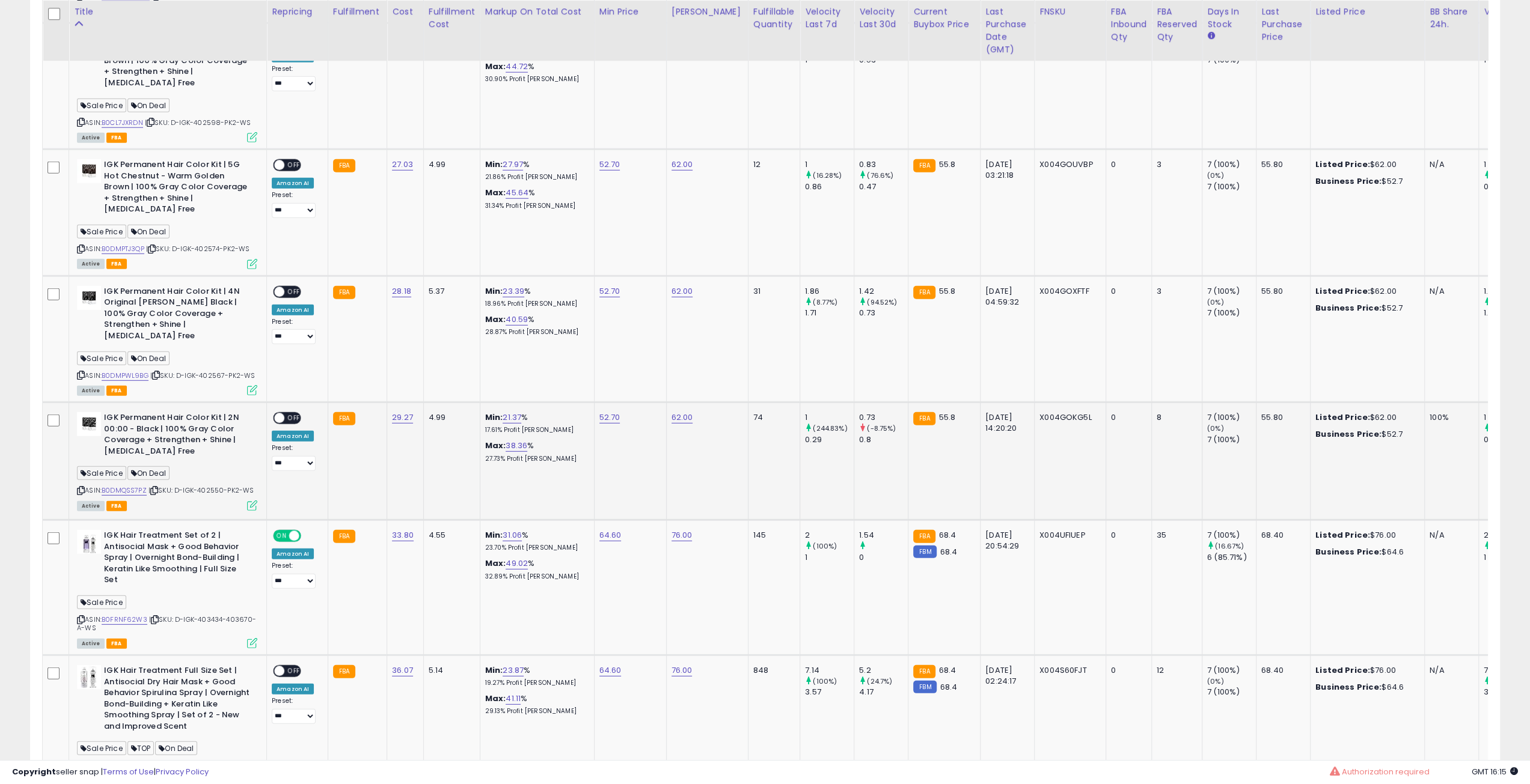
click at [289, 414] on span "OFF" at bounding box center [294, 418] width 19 height 10
click at [256, 500] on icon at bounding box center [251, 505] width 10 height 10
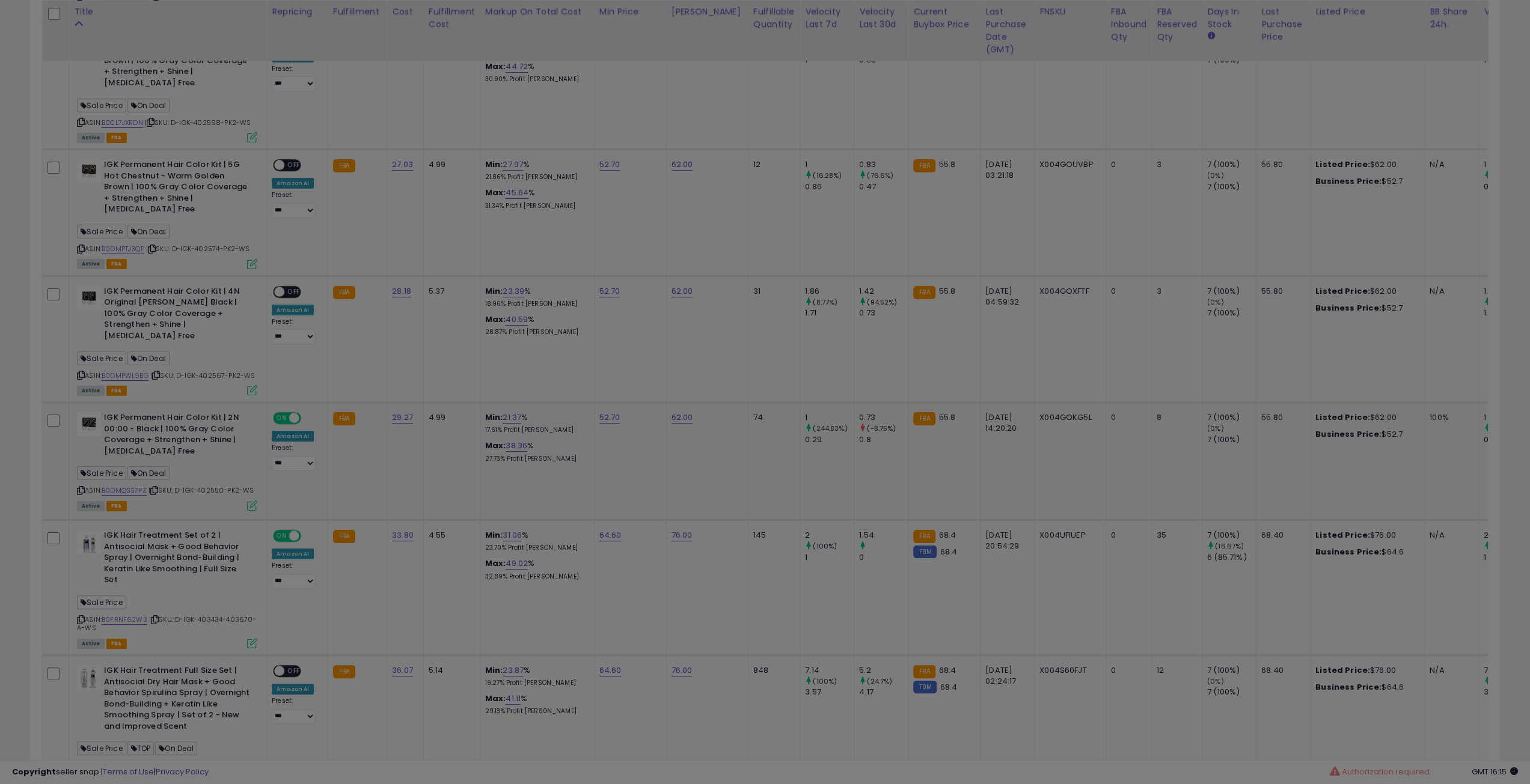
scroll to position [247, 859]
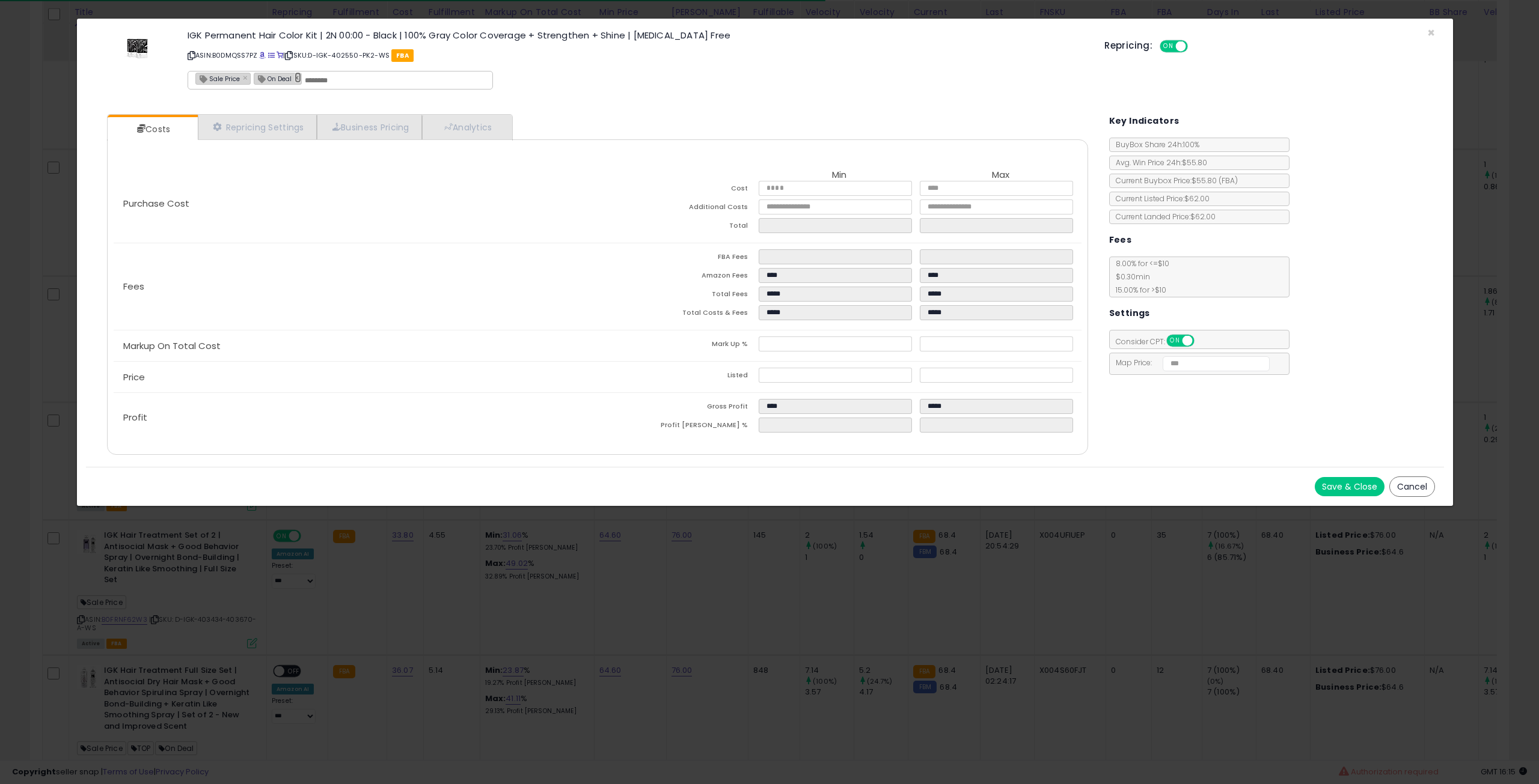
click at [295, 77] on link "×" at bounding box center [298, 78] width 7 height 11
type input "**********"
click at [1332, 479] on button "Save & Close" at bounding box center [1350, 487] width 69 height 19
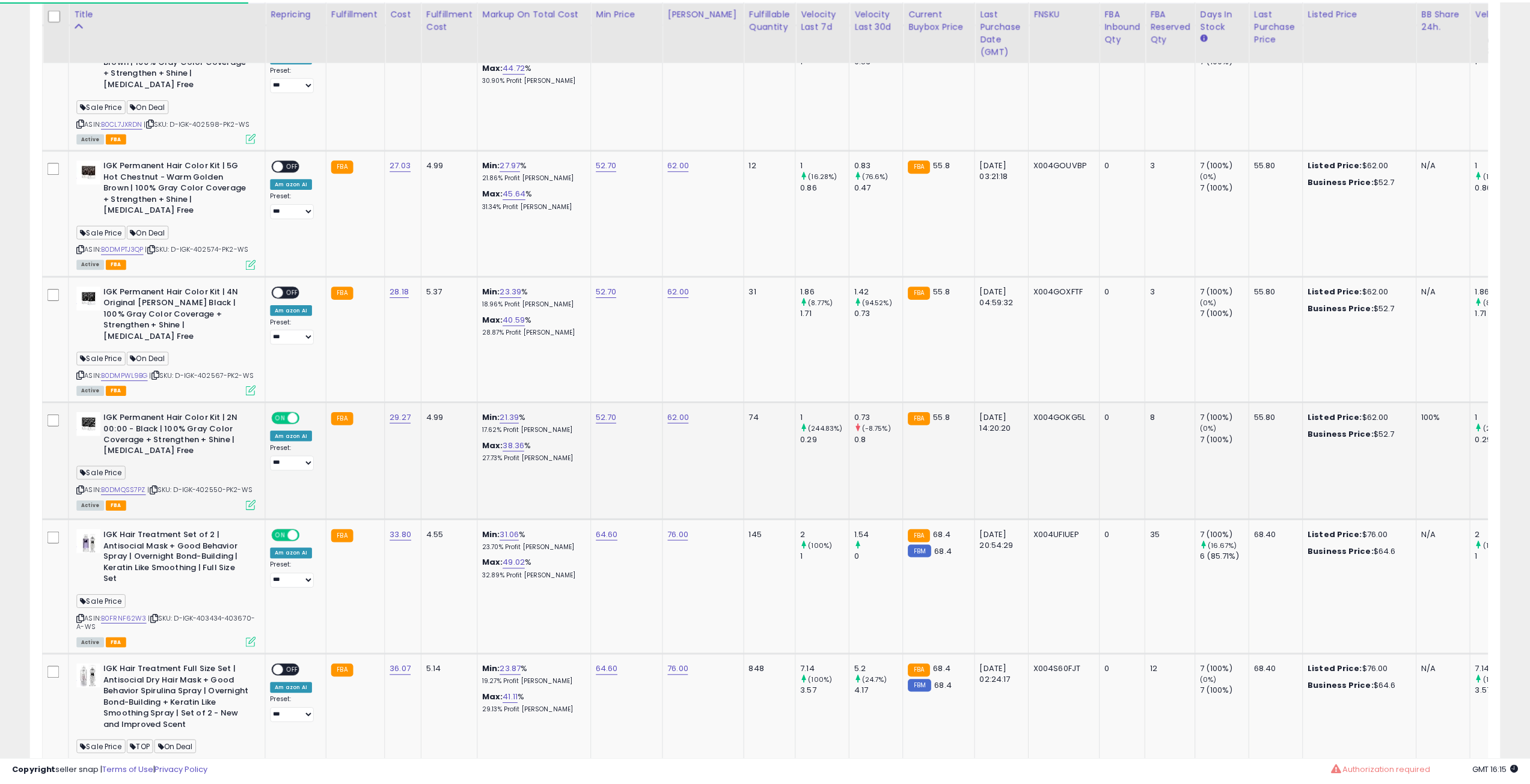
scroll to position [600657, 600288]
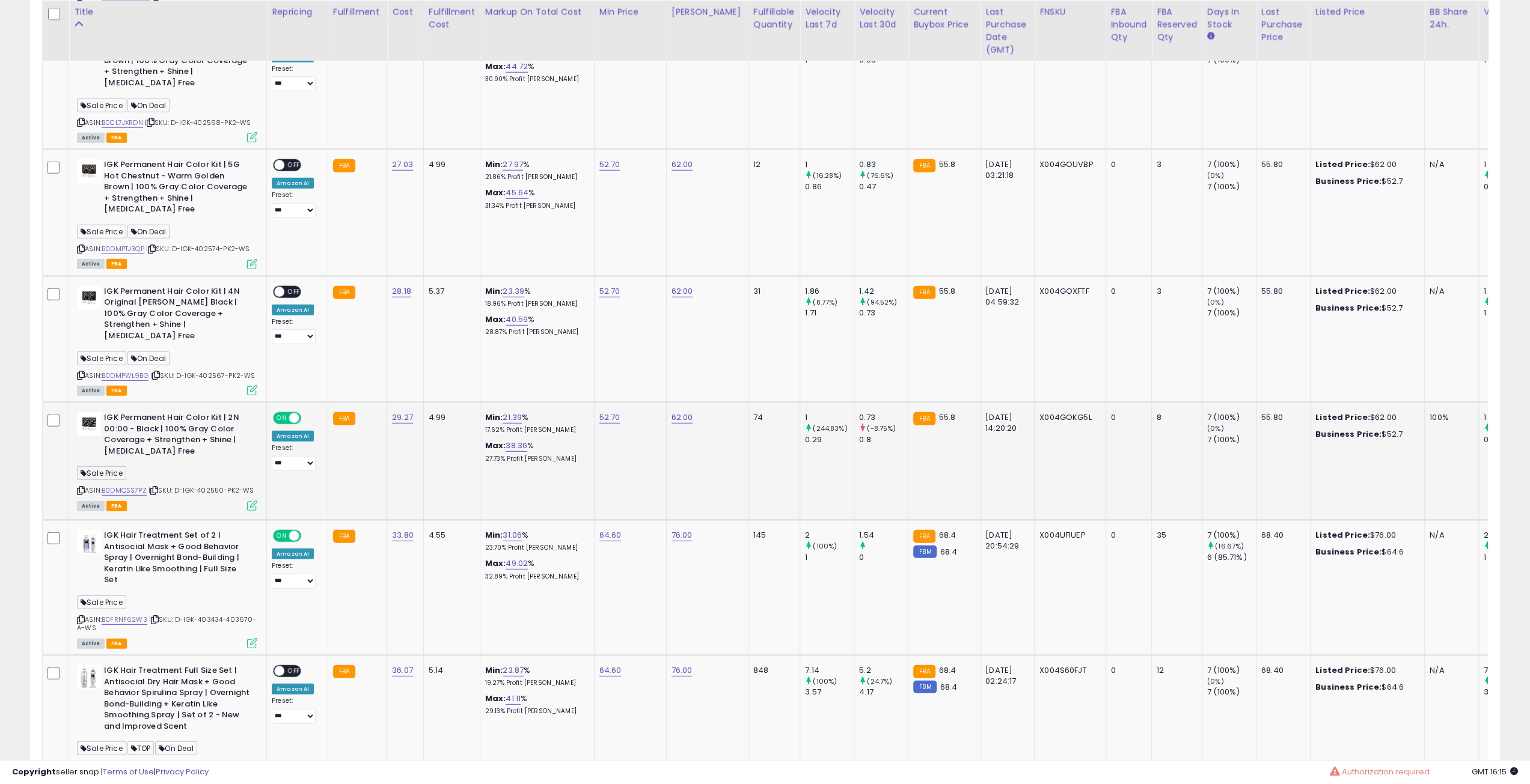
click at [158, 487] on icon at bounding box center [154, 490] width 8 height 6
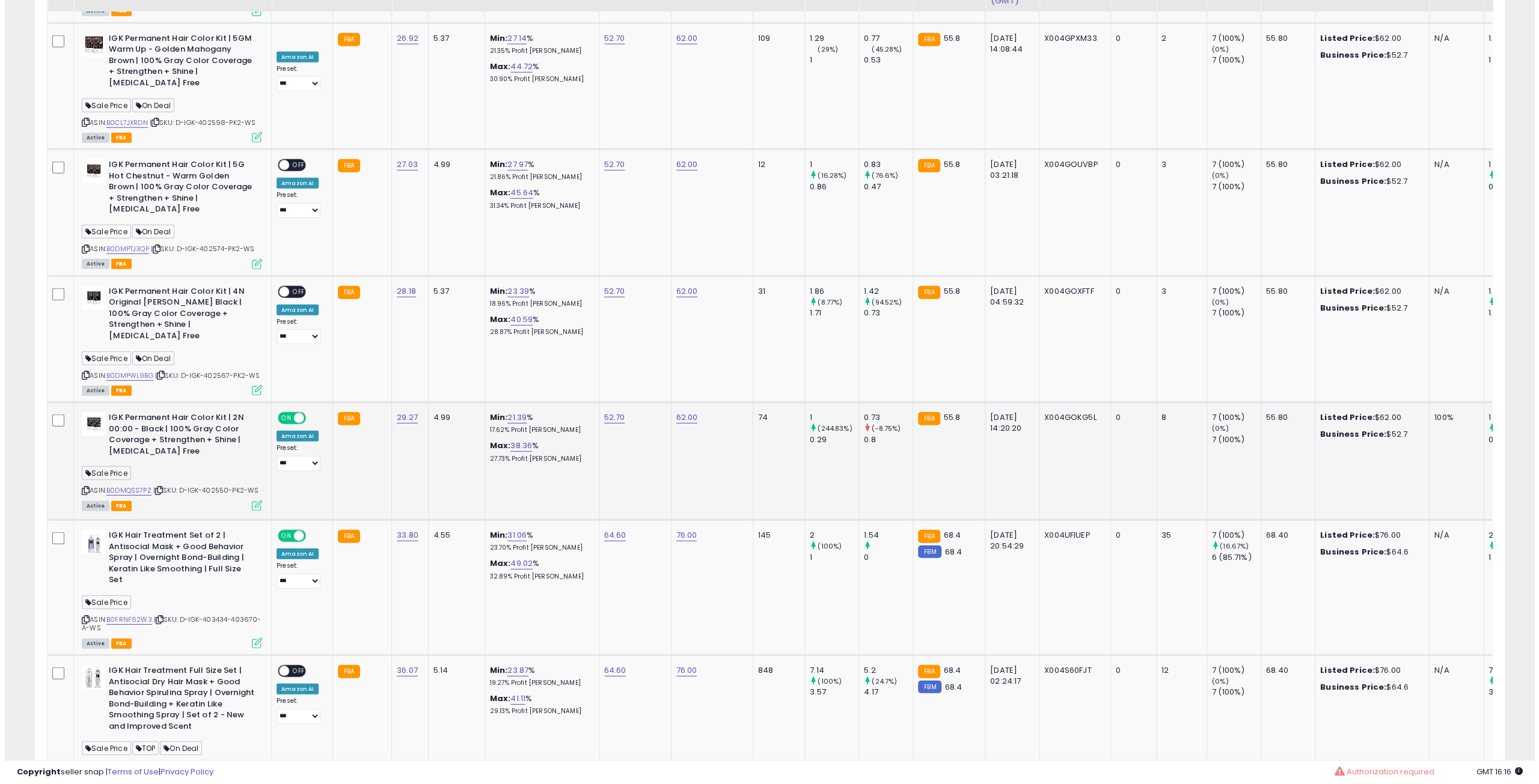
scroll to position [3008, 0]
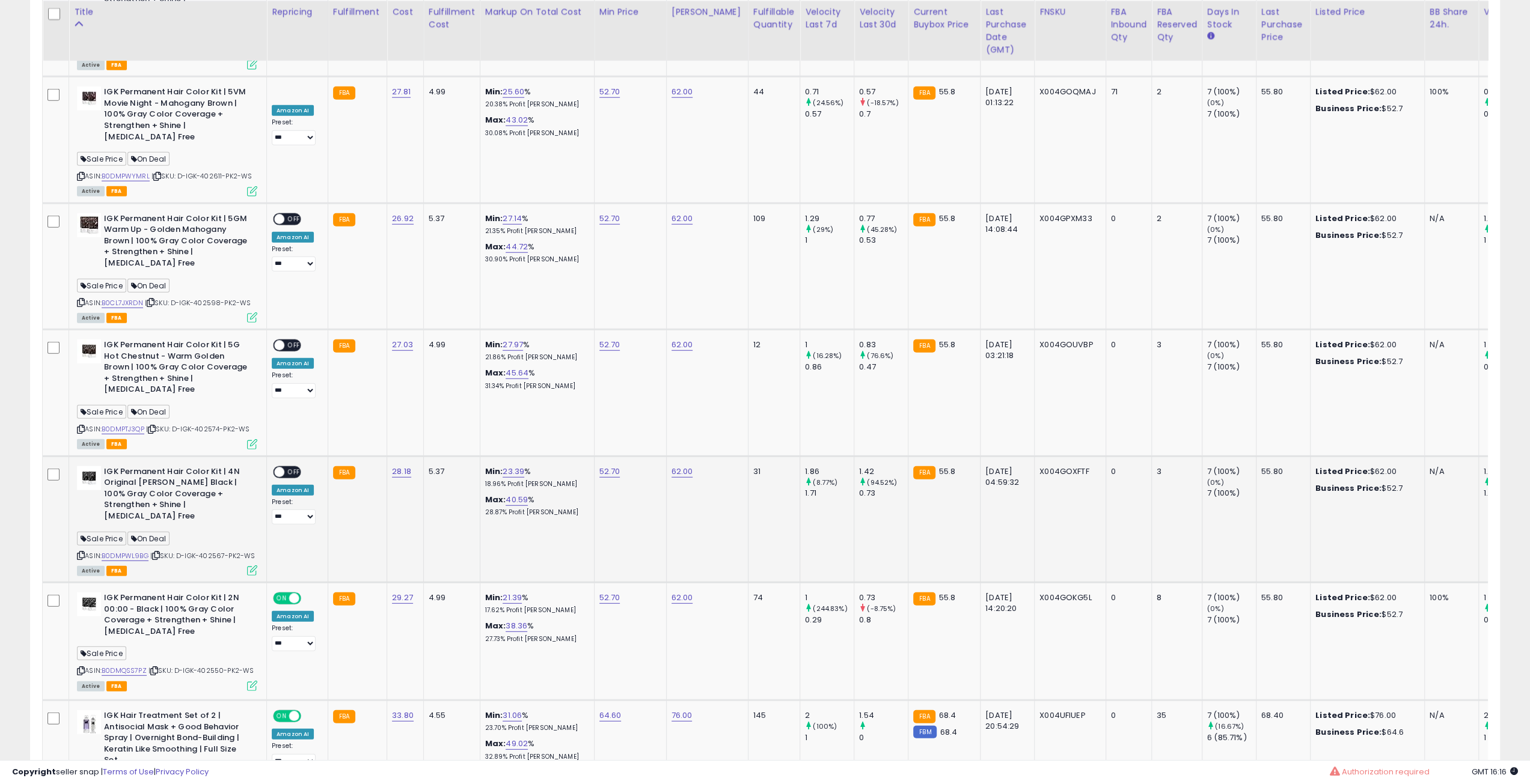
click at [160, 552] on icon at bounding box center [156, 555] width 8 height 6
click at [296, 340] on span "OFF" at bounding box center [294, 345] width 19 height 10
click at [255, 439] on icon at bounding box center [251, 444] width 10 height 10
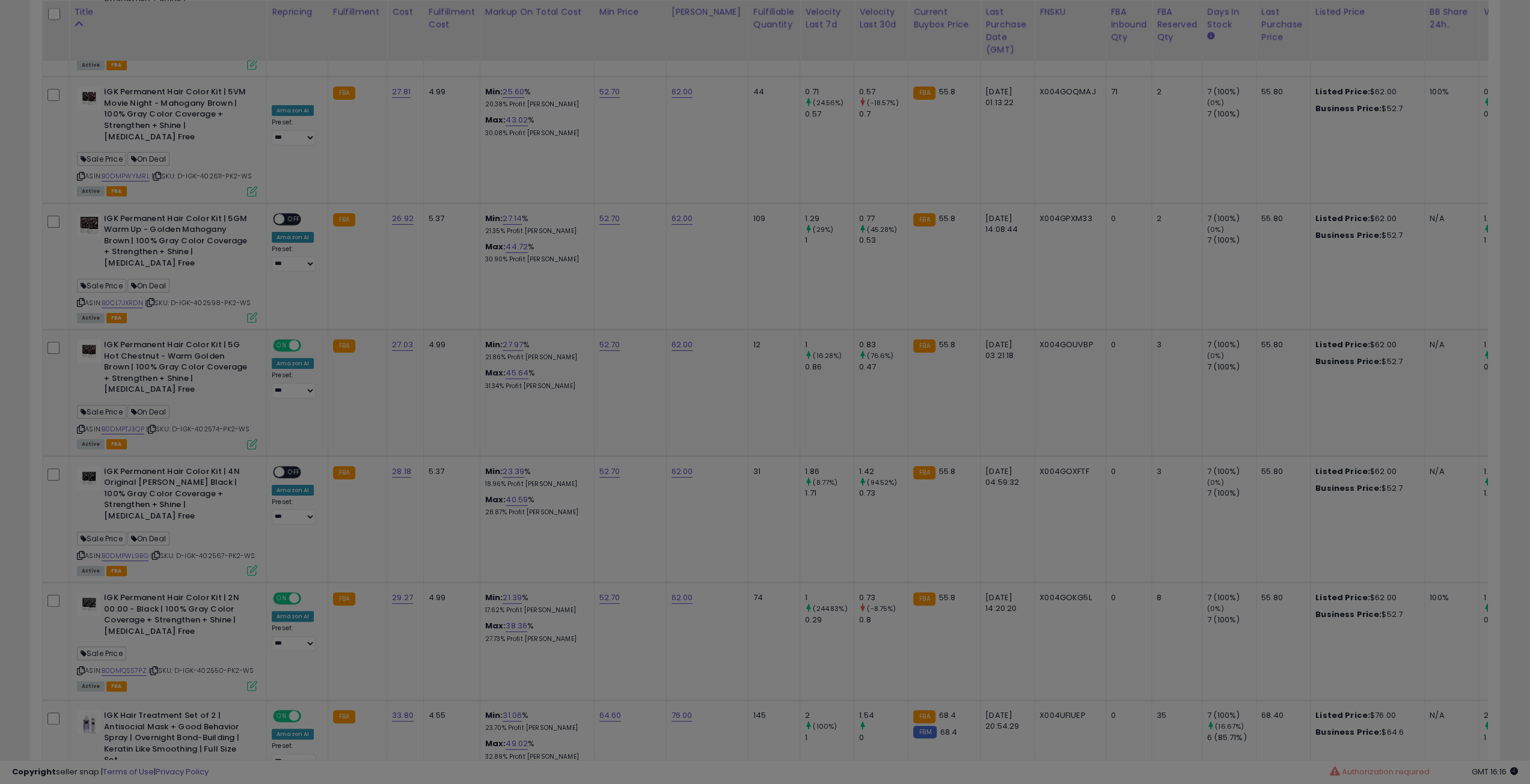
scroll to position [247, 859]
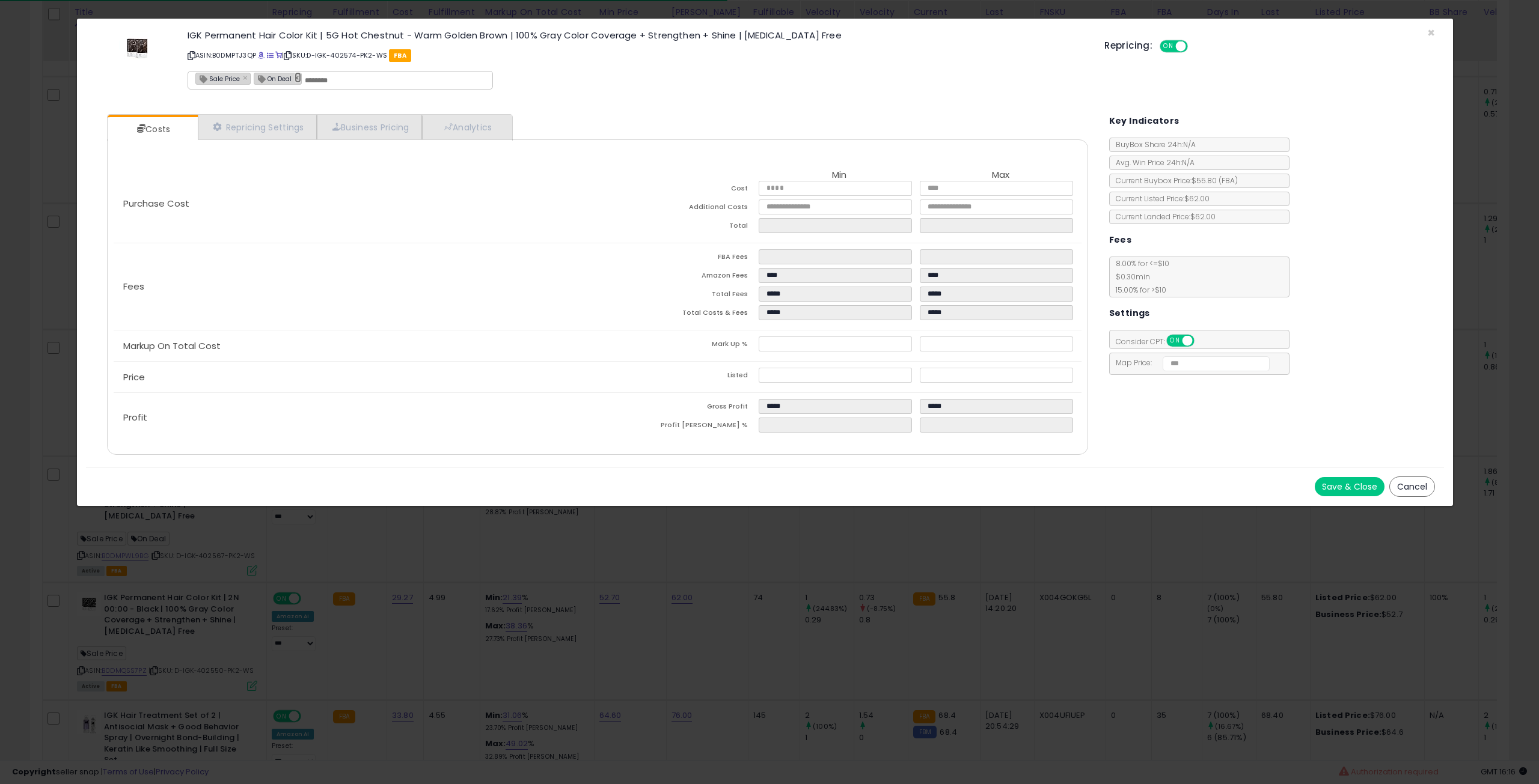
click at [295, 77] on link "×" at bounding box center [298, 78] width 7 height 11
type input "**********"
click at [1332, 477] on button "Save & Close" at bounding box center [1350, 487] width 69 height 19
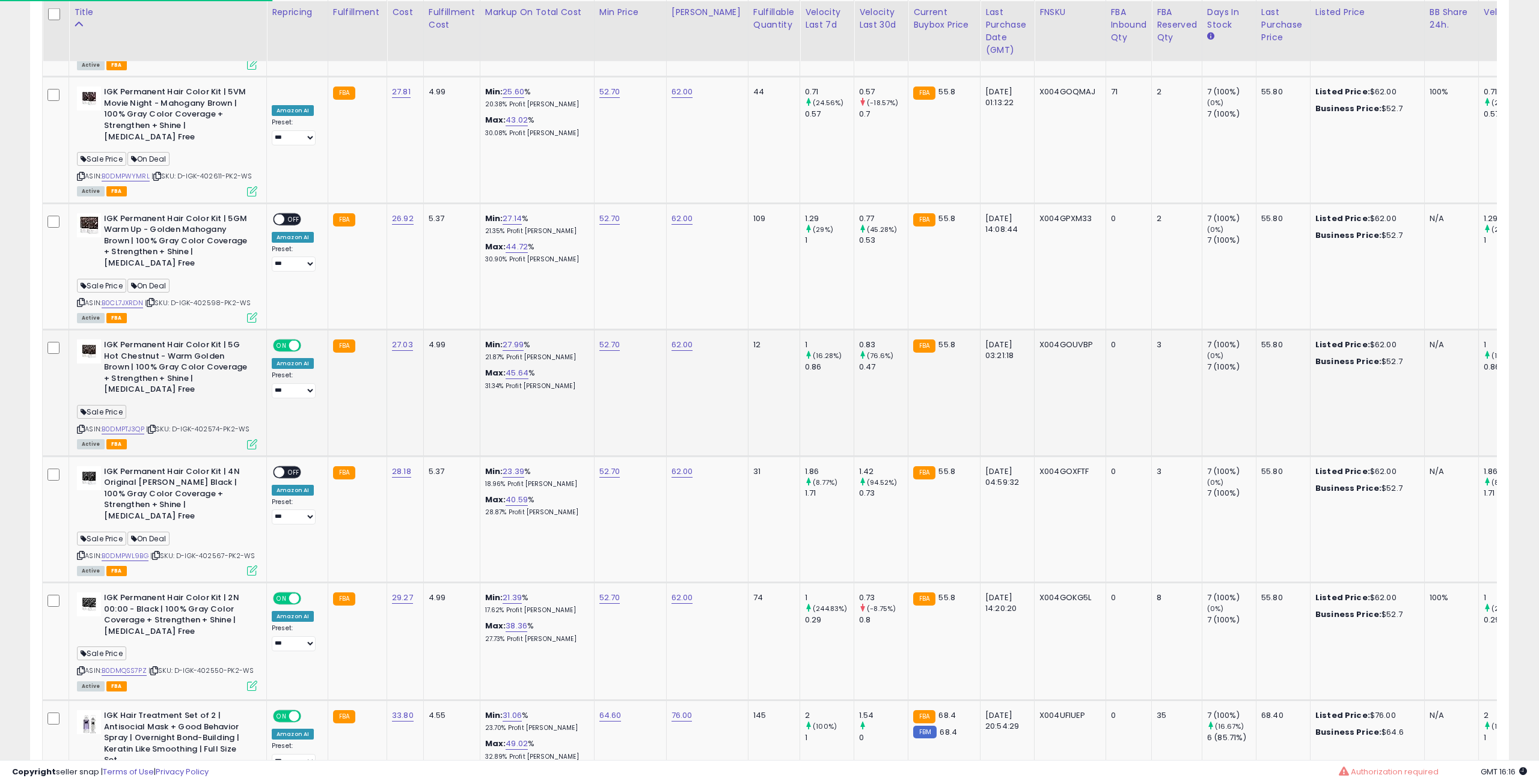
scroll to position [600657, 600417]
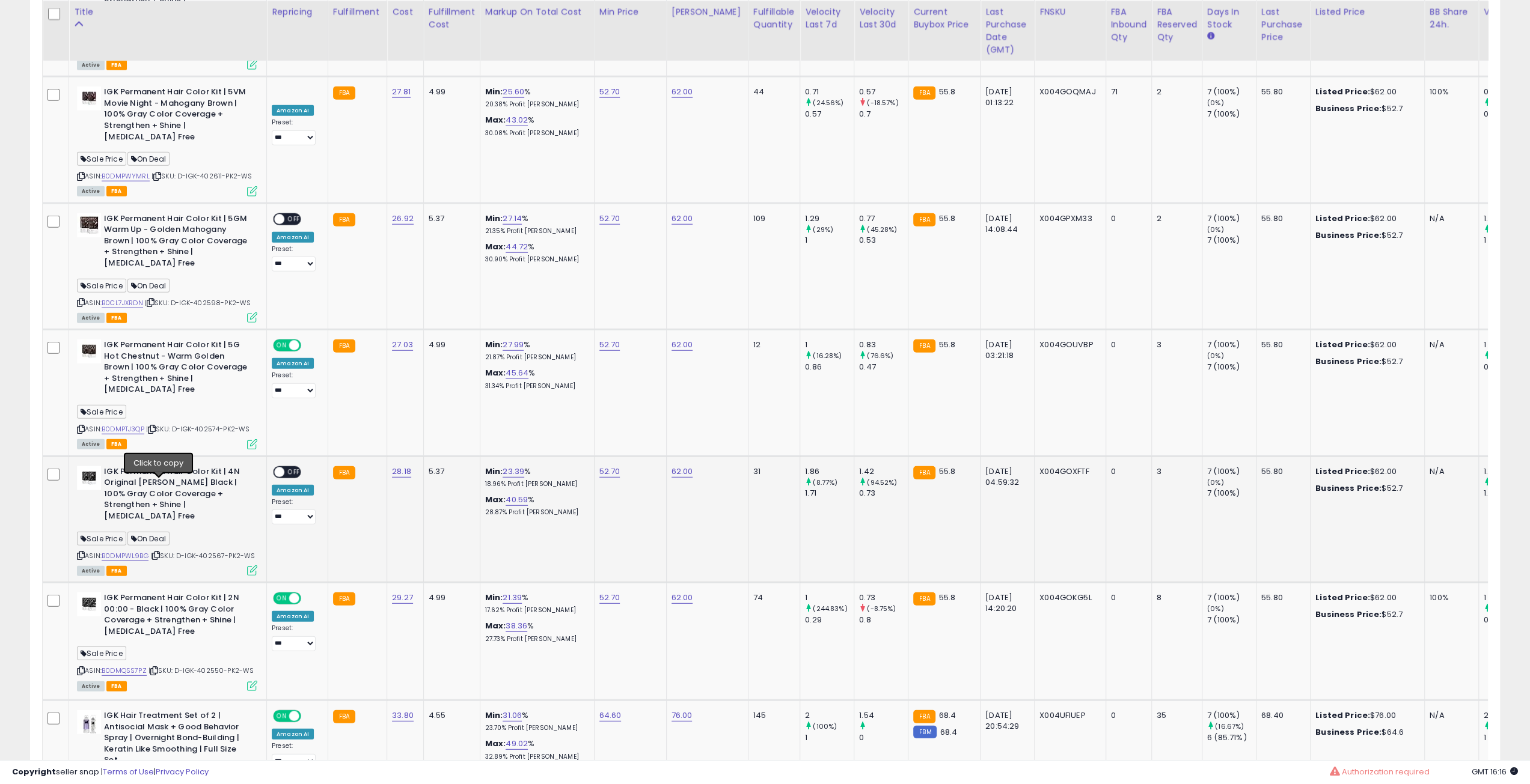
click at [158, 552] on icon at bounding box center [156, 555] width 8 height 6
click at [293, 467] on span "OFF" at bounding box center [294, 472] width 19 height 10
click at [251, 566] on icon at bounding box center [251, 570] width 10 height 10
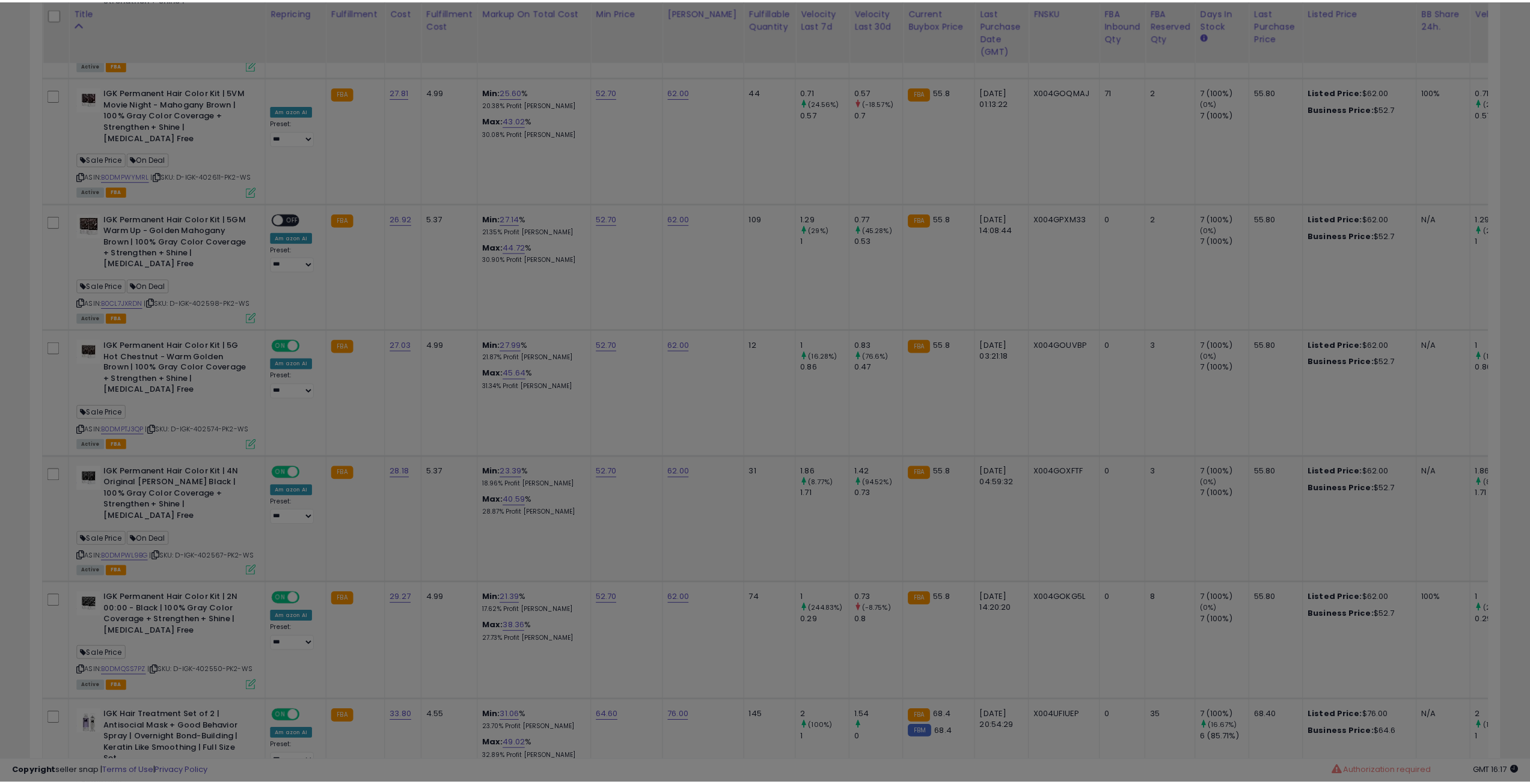
scroll to position [247, 859]
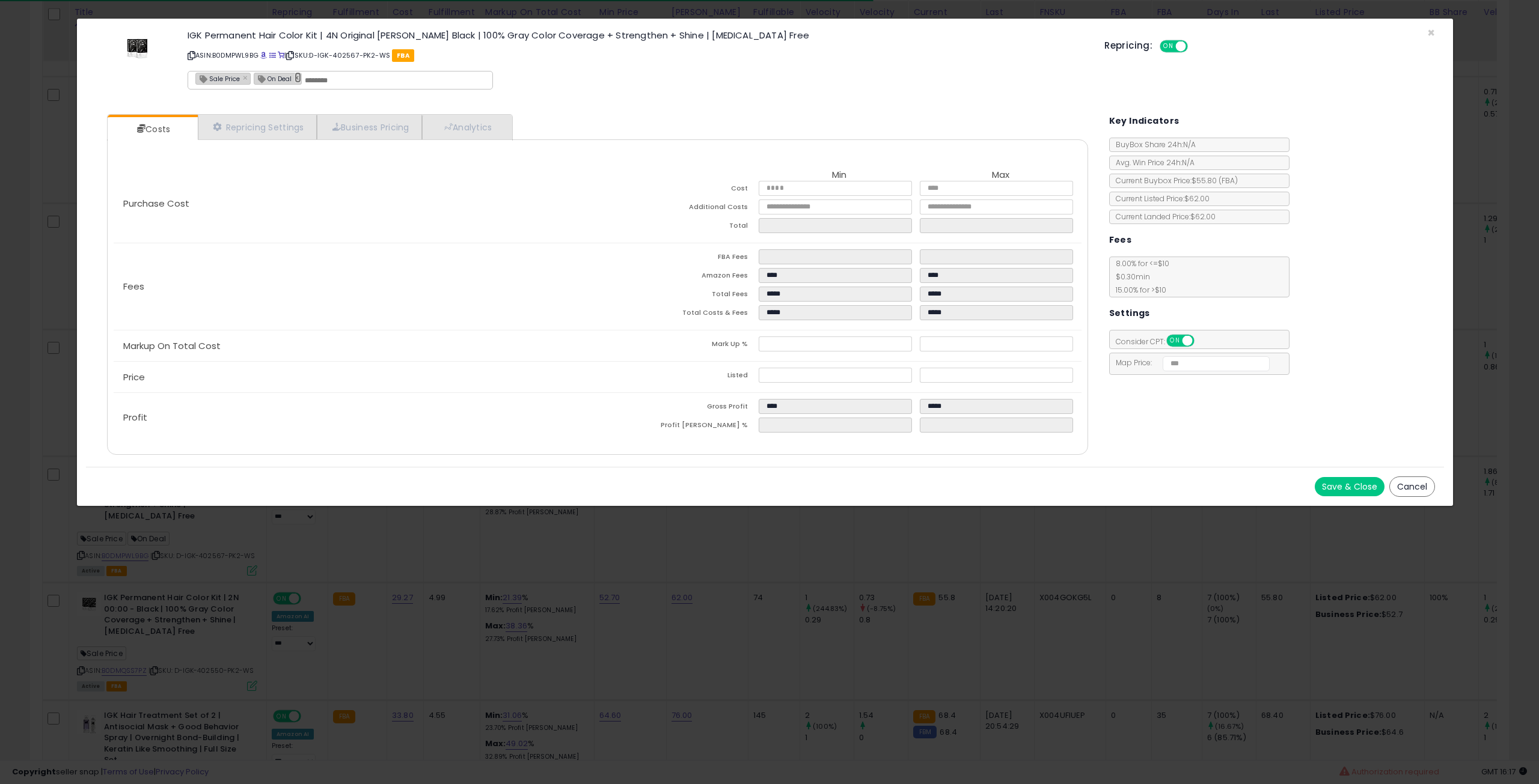
click at [295, 76] on link "×" at bounding box center [298, 78] width 7 height 11
type input "**********"
click at [1351, 477] on button "Save & Close" at bounding box center [1350, 487] width 69 height 19
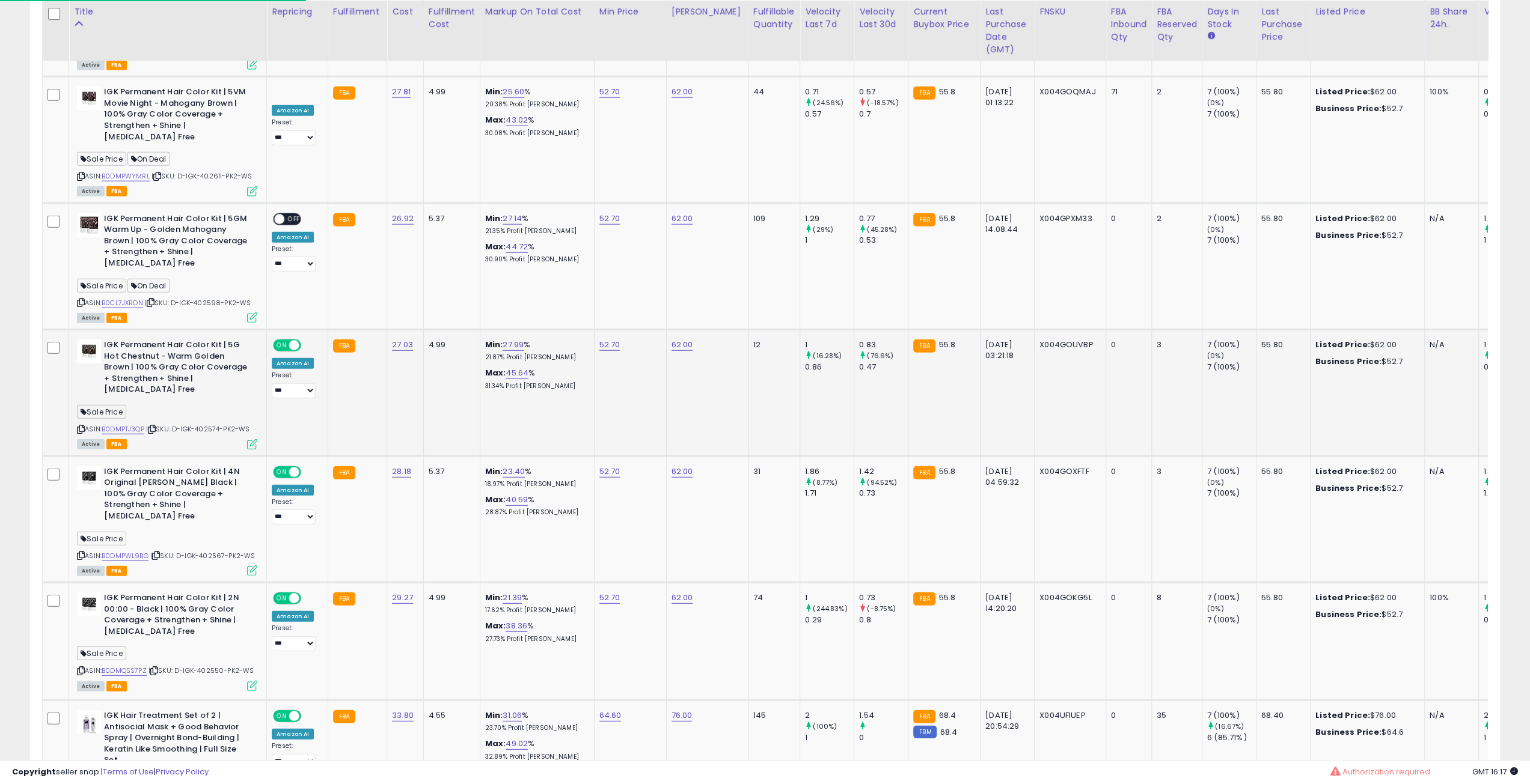
scroll to position [600657, 600288]
click at [155, 426] on icon at bounding box center [152, 429] width 8 height 6
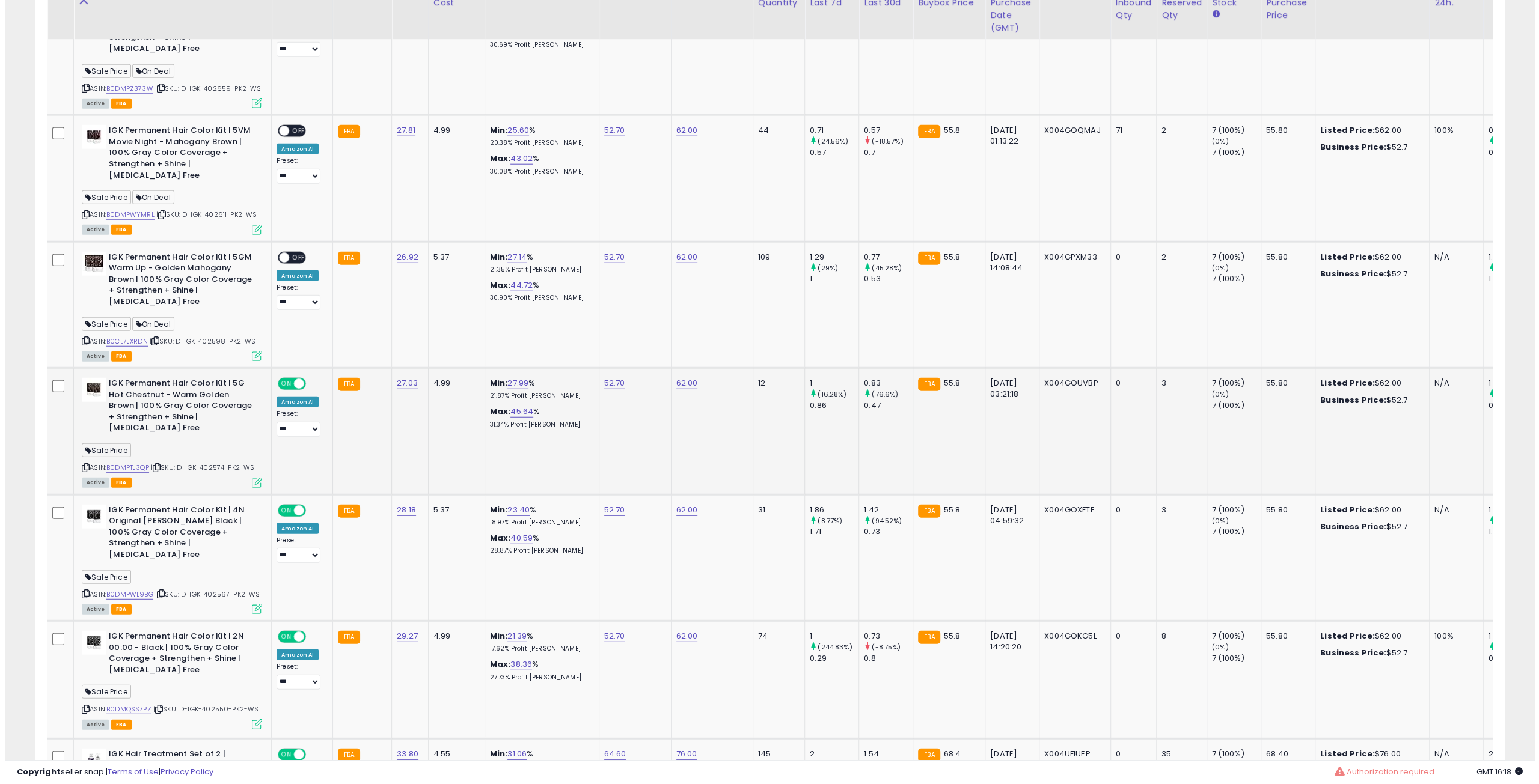
scroll to position [2948, 0]
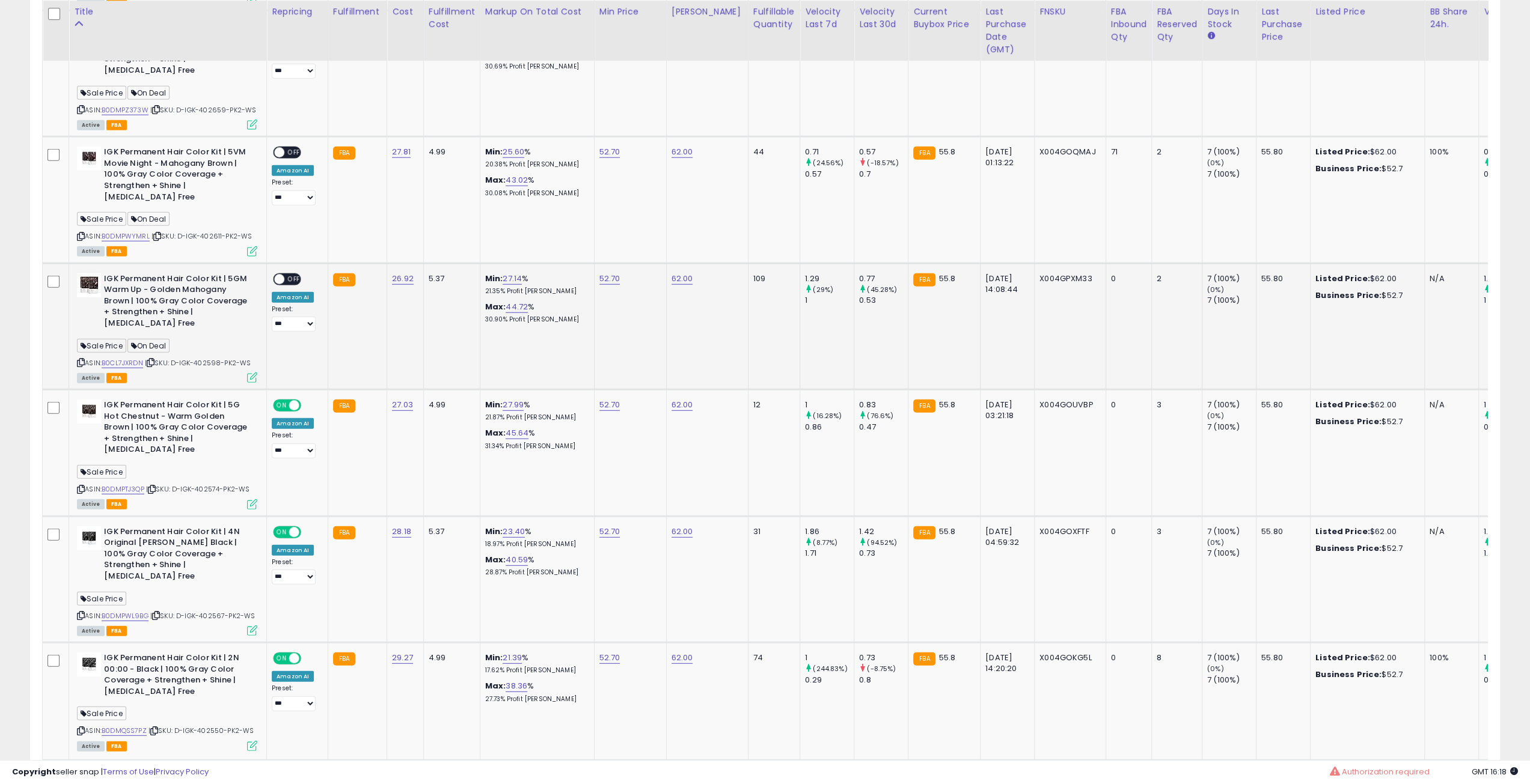
click at [149, 359] on span "| SKU: D-IGK-402598-PK2-WS" at bounding box center [198, 363] width 106 height 9
click at [152, 359] on icon at bounding box center [151, 362] width 8 height 6
click at [296, 274] on span "OFF" at bounding box center [294, 279] width 19 height 10
click at [249, 373] on icon at bounding box center [251, 377] width 10 height 10
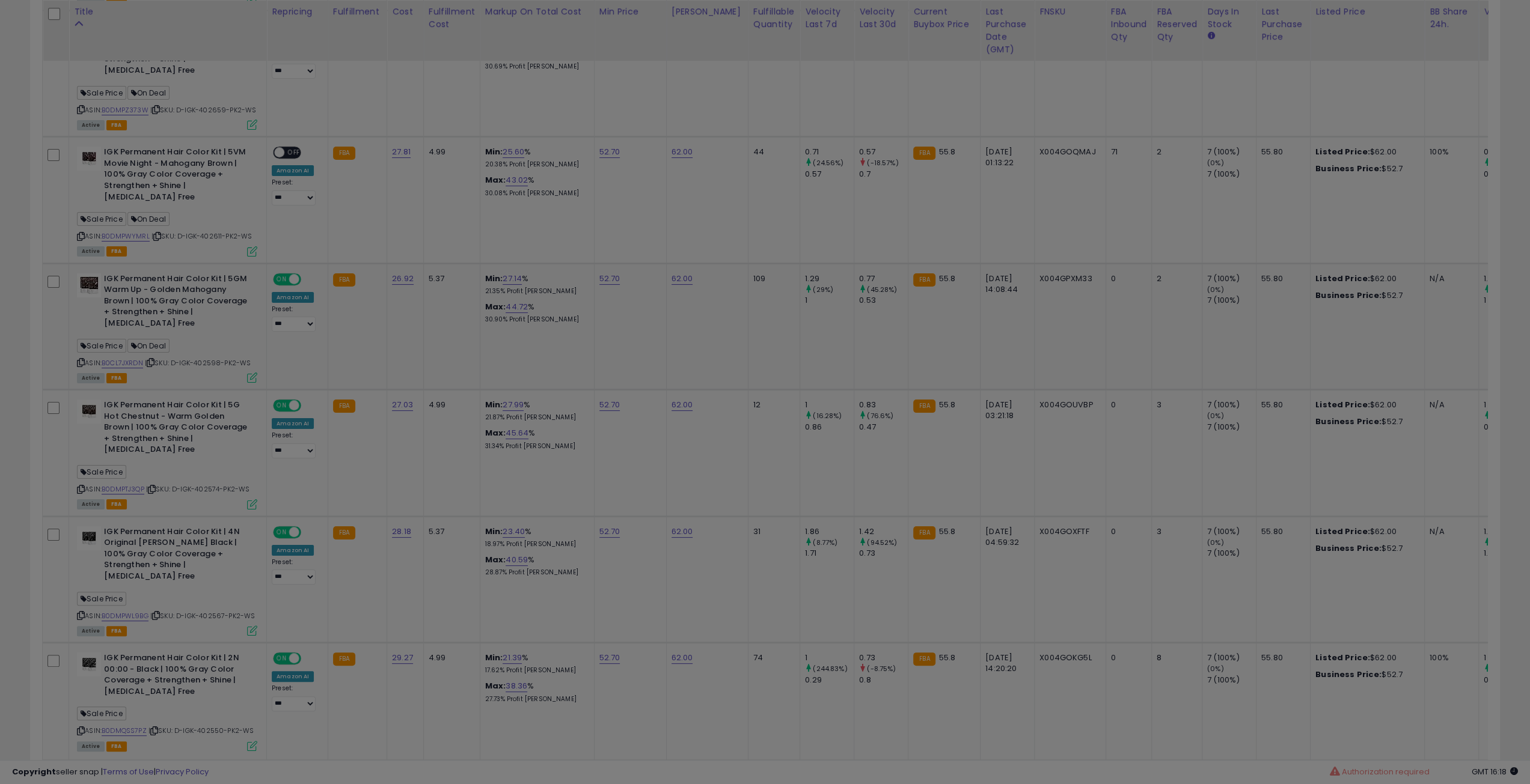
scroll to position [247, 859]
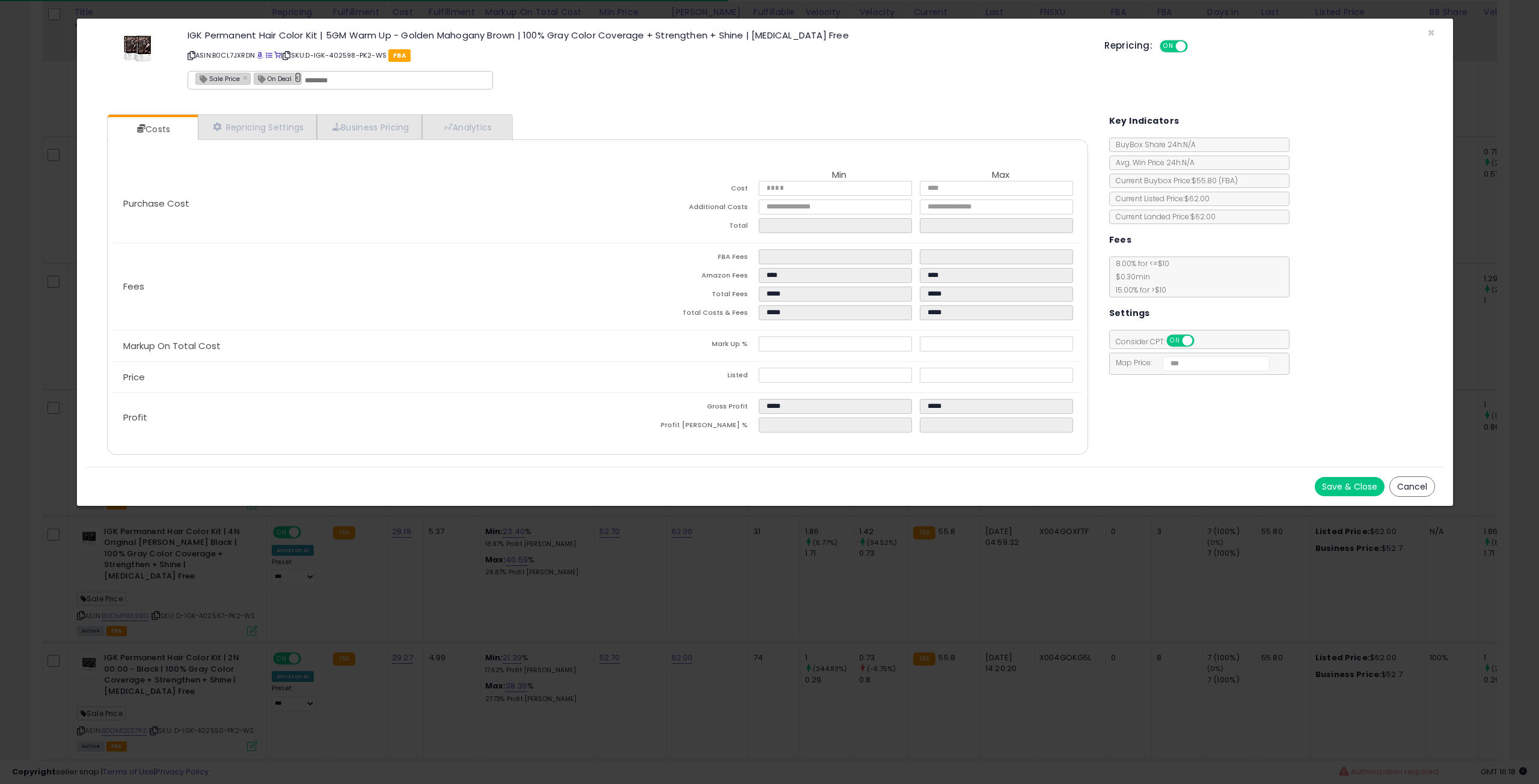
click at [295, 79] on link "×" at bounding box center [298, 78] width 7 height 11
type input "**********"
click at [1350, 481] on button "Save & Close" at bounding box center [1350, 487] width 69 height 19
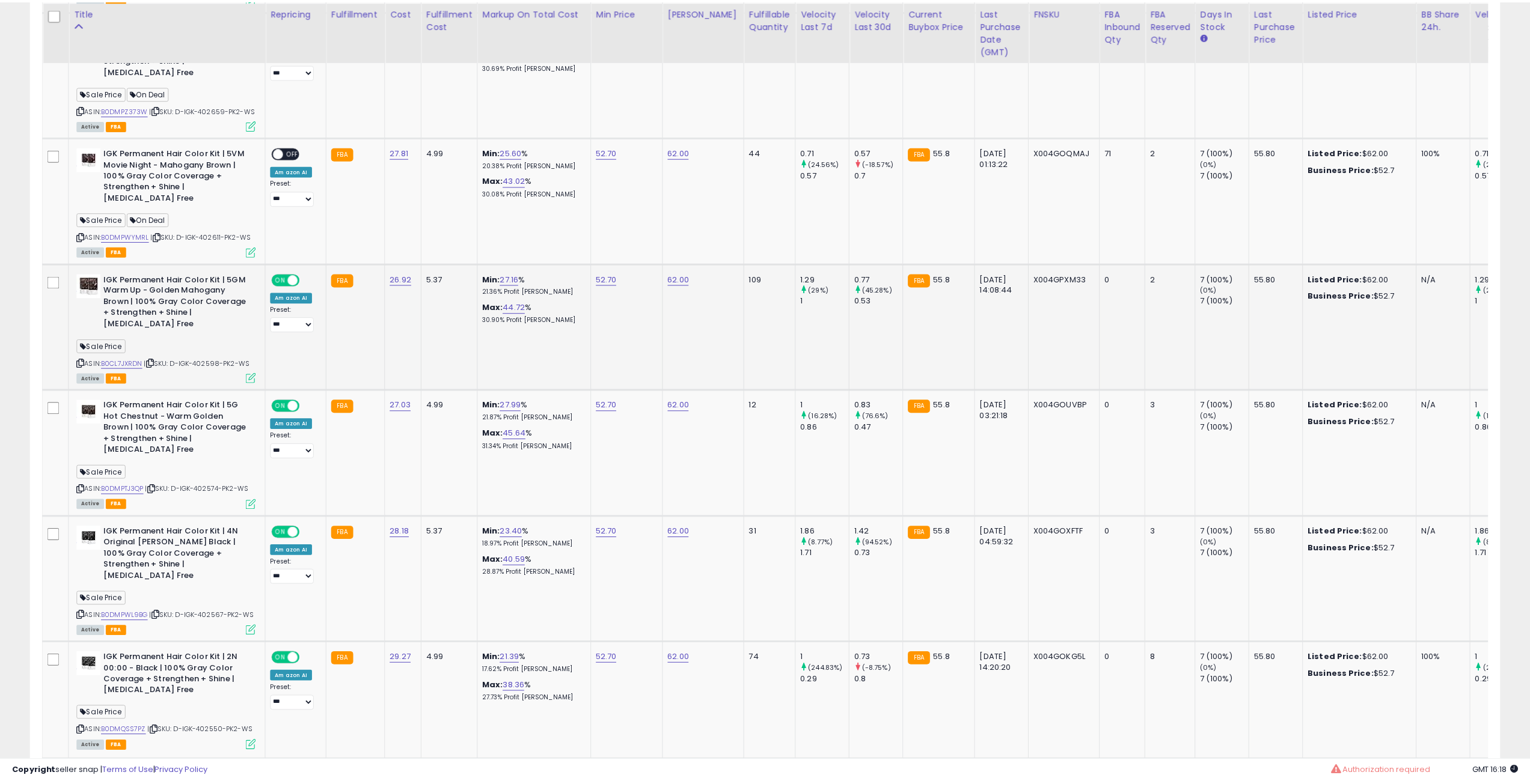
scroll to position [600657, 600288]
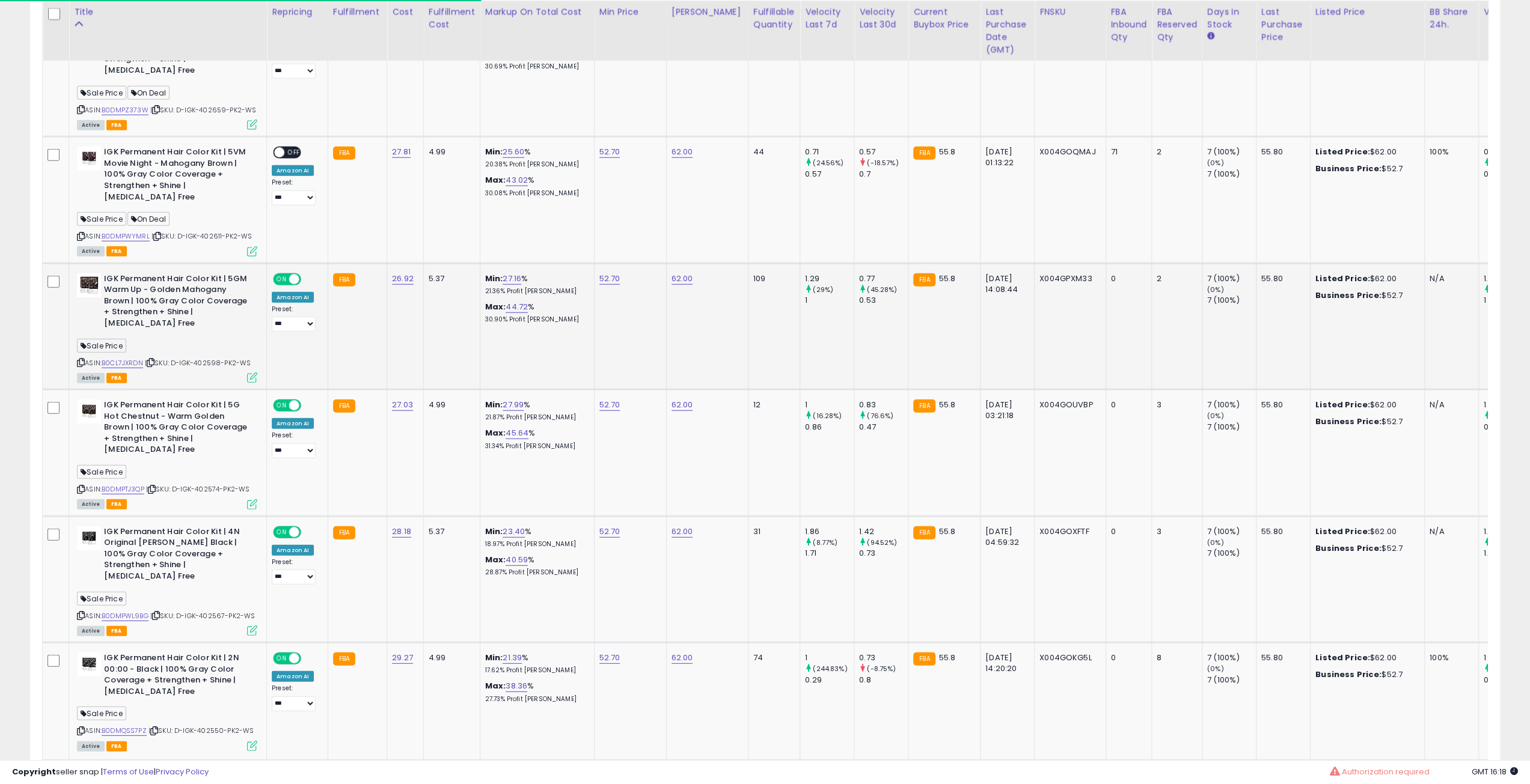
click at [154, 359] on icon at bounding box center [151, 362] width 8 height 6
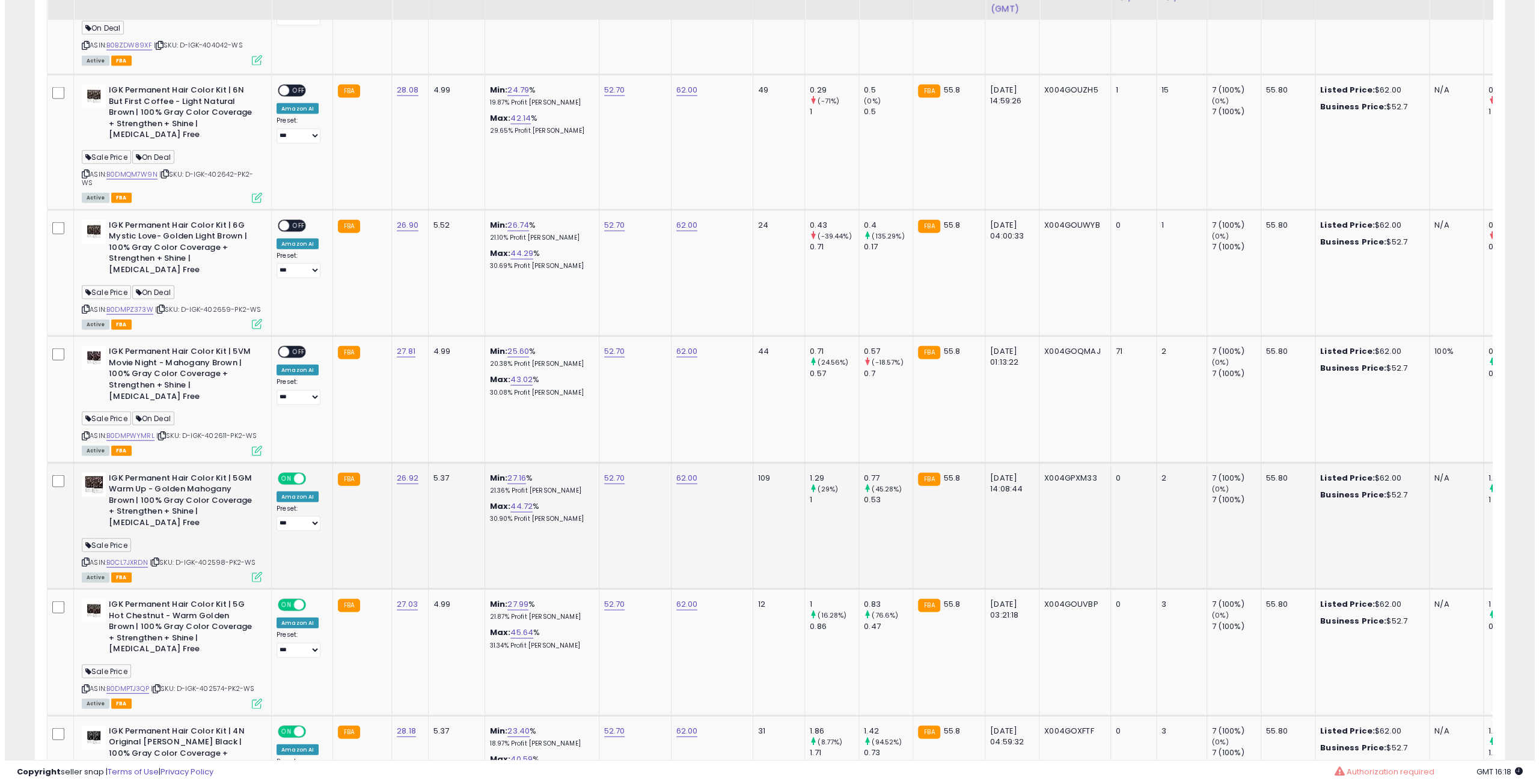
scroll to position [2707, 0]
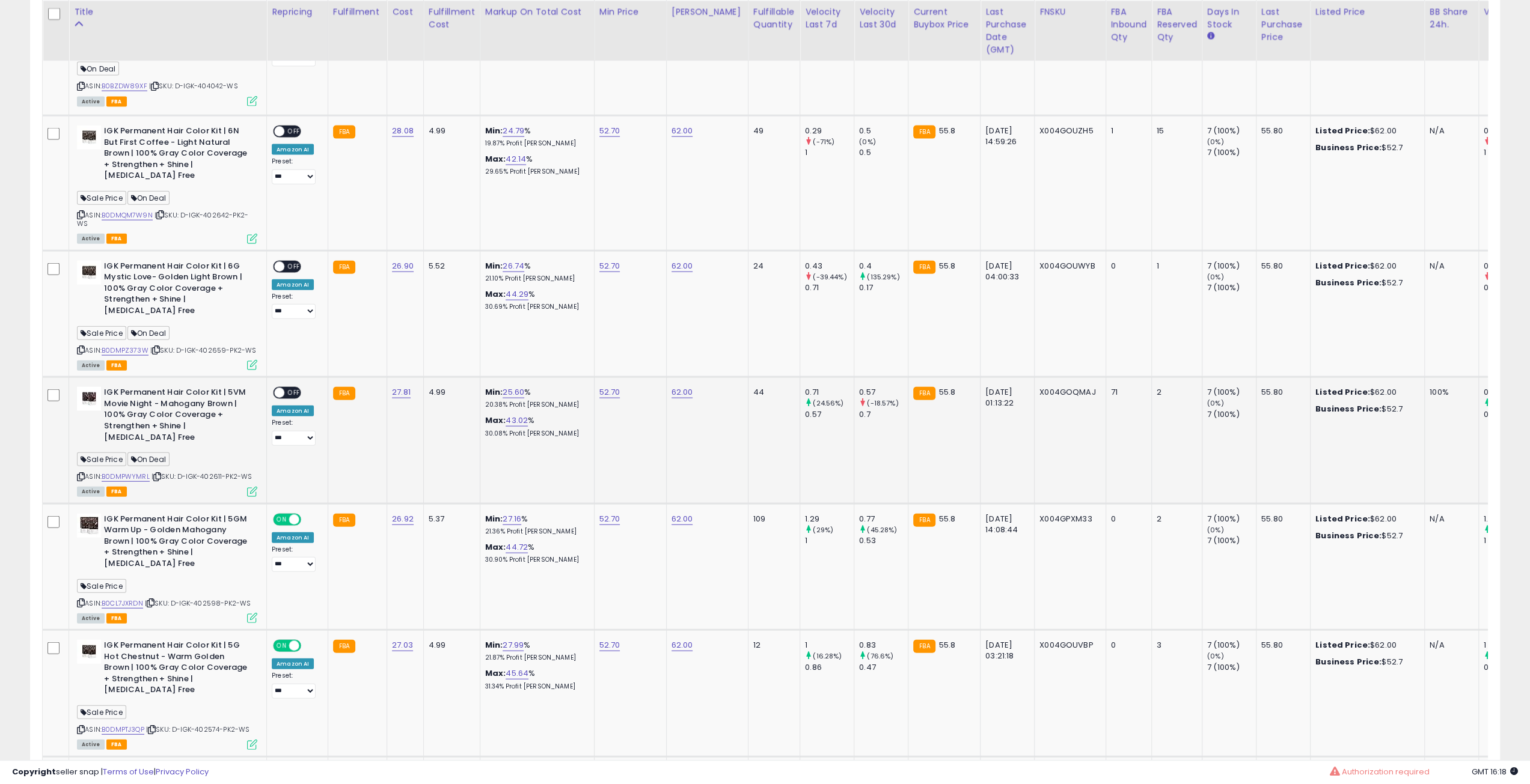
click at [162, 418] on div "ASIN: B0DMPWYMRL | SKU: D-IGK-402611-PK2-WS Active FBA" at bounding box center [167, 440] width 181 height 108
click at [162, 472] on span "| SKU: D-IGK-402611-PK2-WS" at bounding box center [201, 477] width 100 height 9
click at [158, 474] on icon at bounding box center [157, 477] width 8 height 6
click at [293, 387] on div "ON OFF" at bounding box center [287, 393] width 28 height 13
click at [285, 387] on div "ON OFF" at bounding box center [287, 393] width 28 height 13
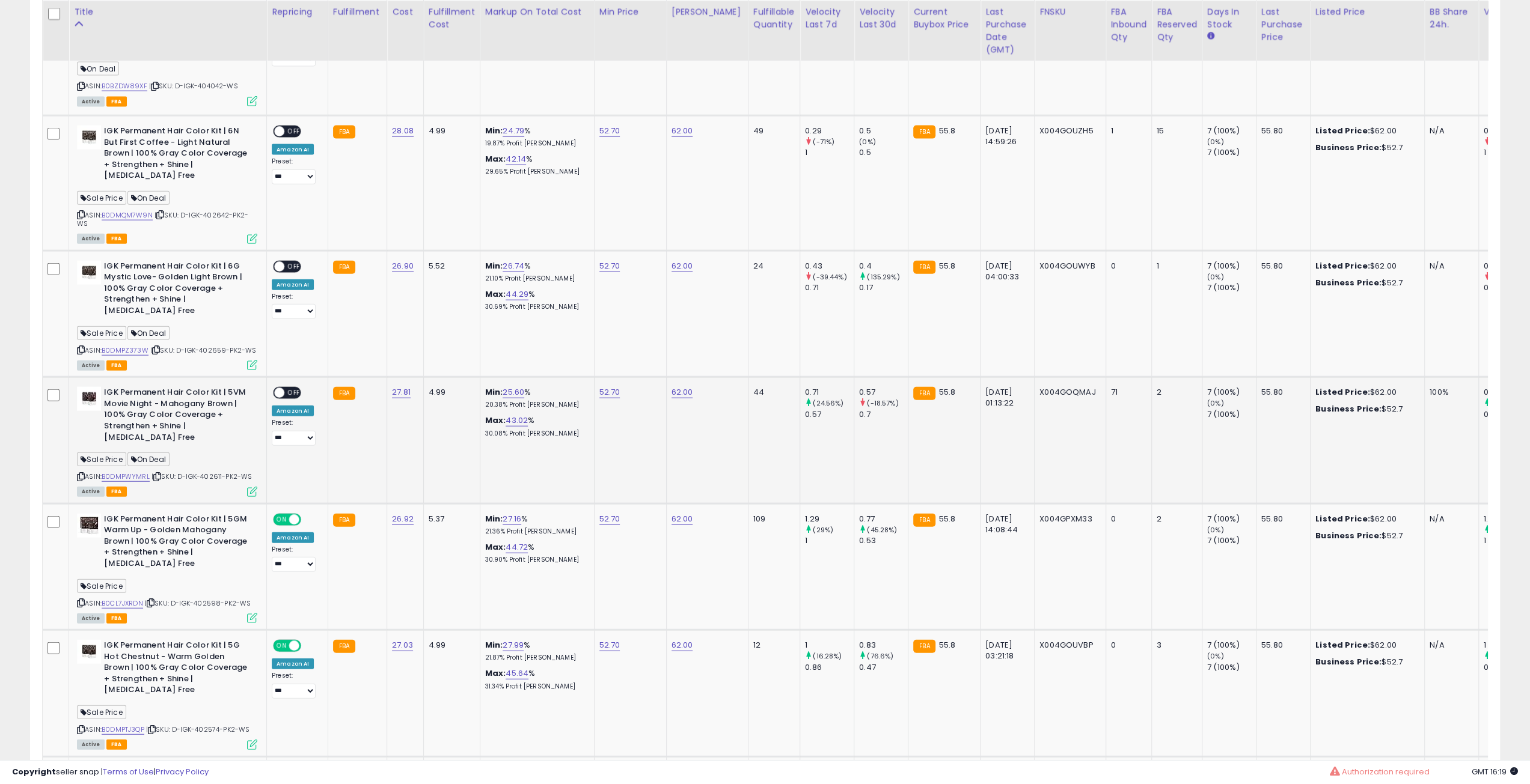
click at [289, 388] on span "OFF" at bounding box center [294, 393] width 19 height 10
click at [242, 487] on div "Active FBA" at bounding box center [167, 491] width 181 height 9
click at [255, 487] on icon at bounding box center [251, 492] width 10 height 10
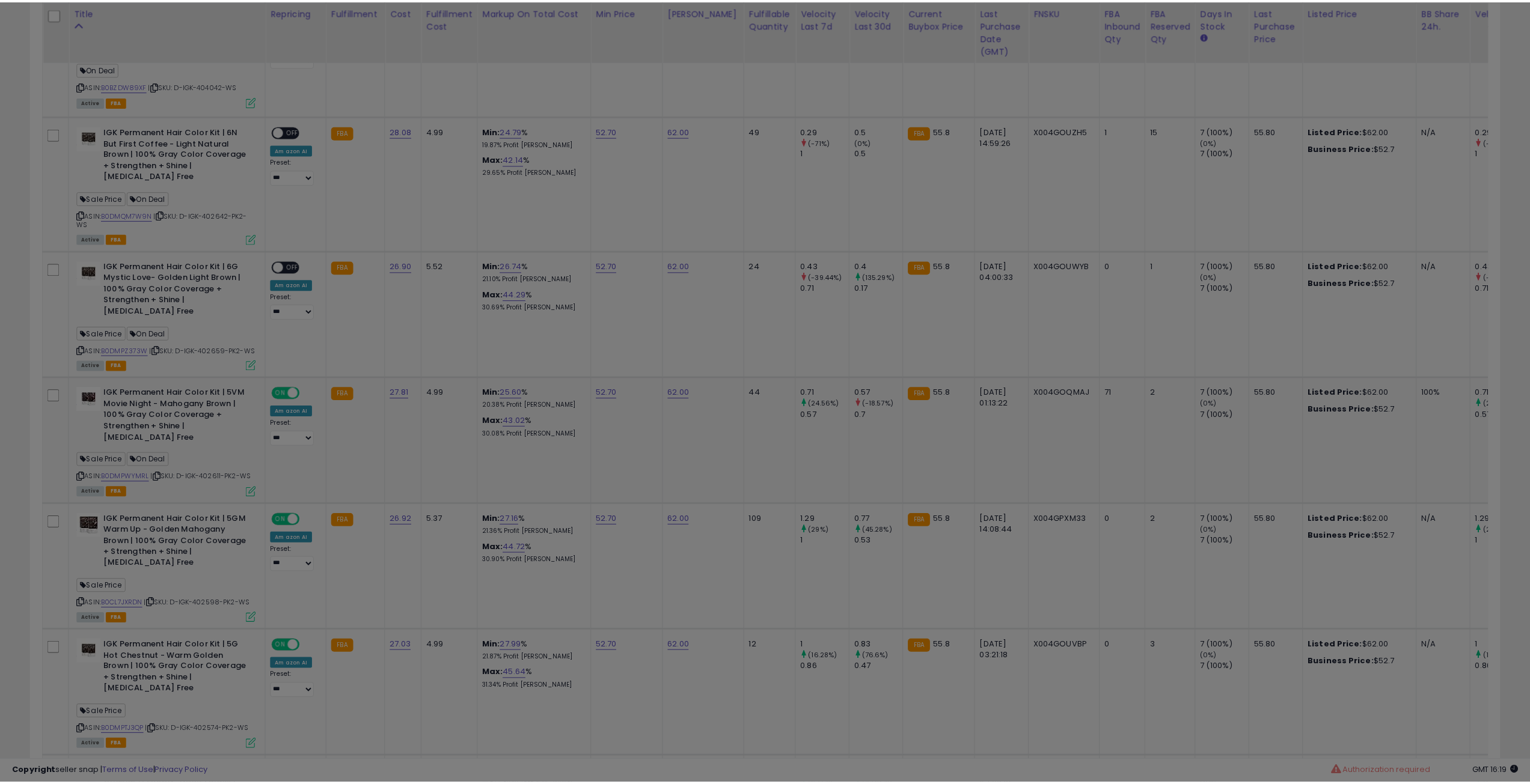
scroll to position [247, 859]
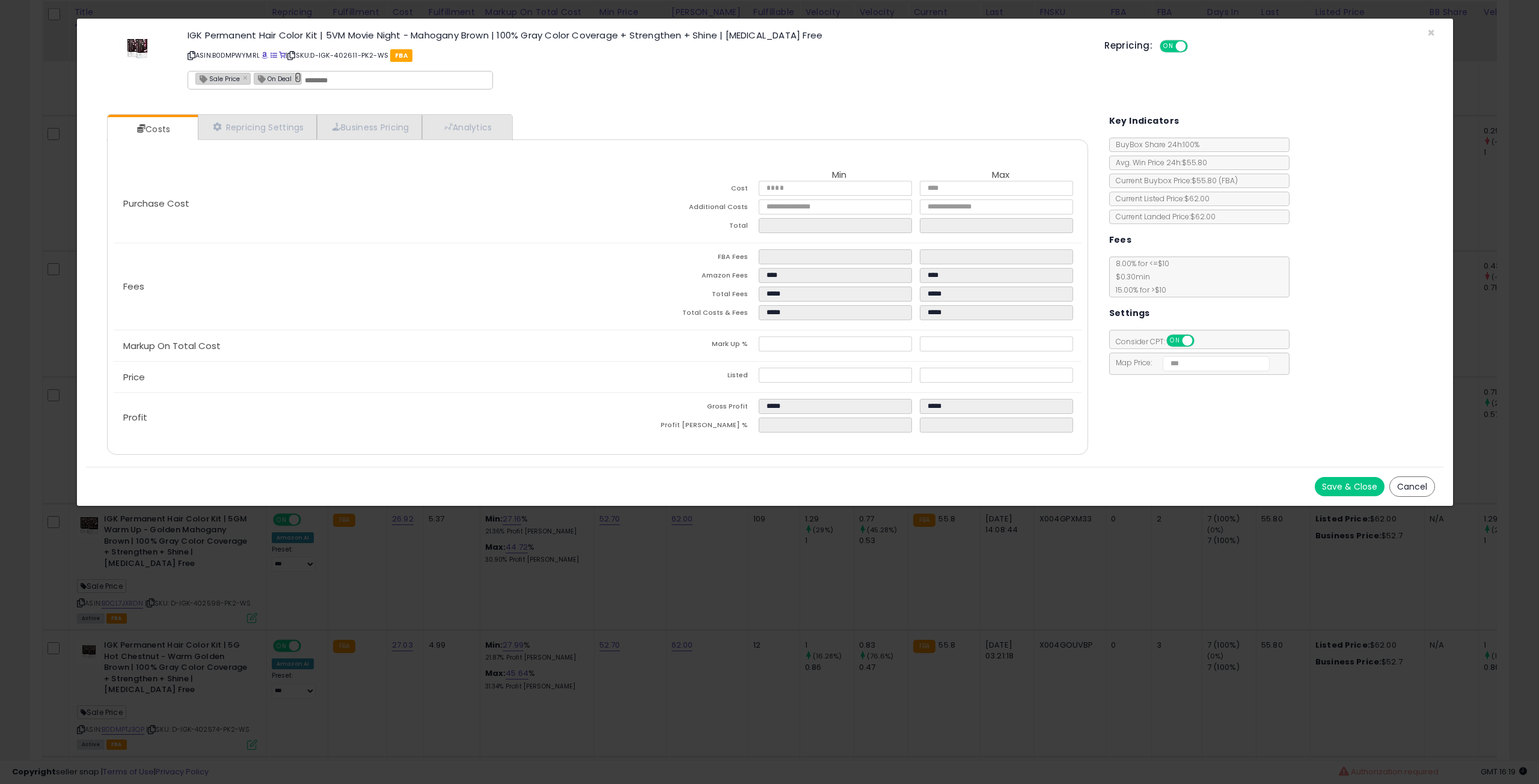
click at [295, 76] on link "×" at bounding box center [298, 78] width 7 height 11
type input "**********"
click at [1339, 481] on button "Save & Close" at bounding box center [1350, 487] width 69 height 19
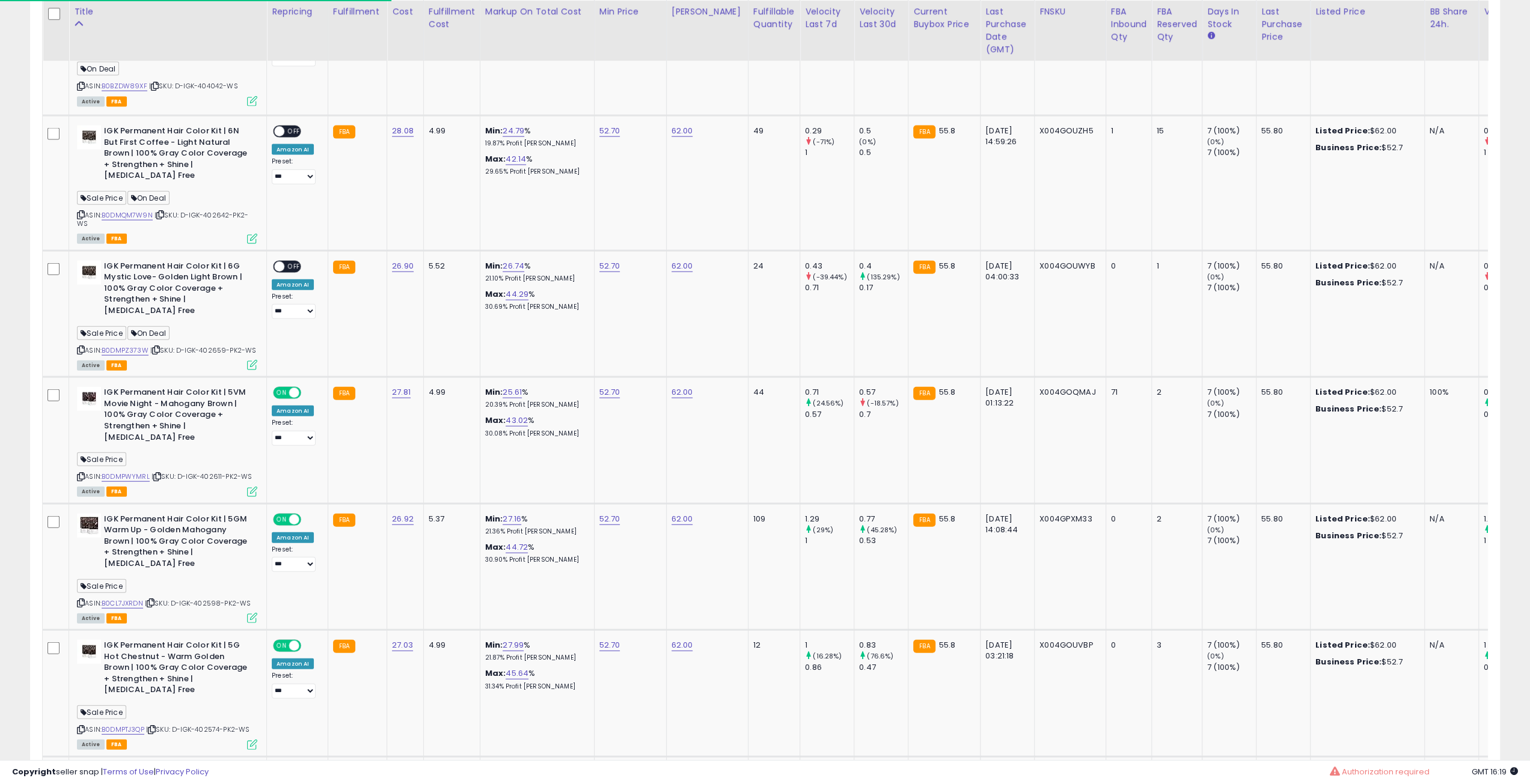
scroll to position [600657, 600288]
